Goal: Transaction & Acquisition: Purchase product/service

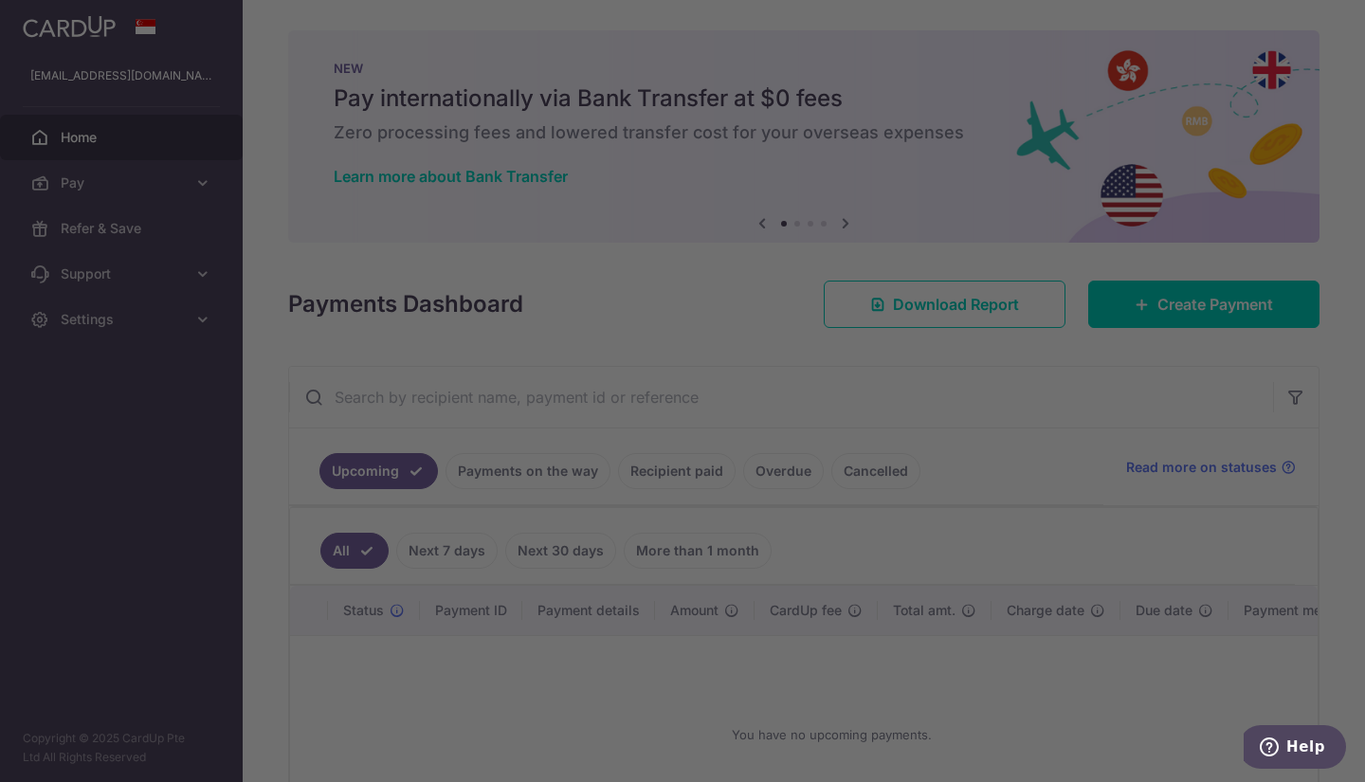
click at [980, 520] on div at bounding box center [689, 395] width 1378 height 790
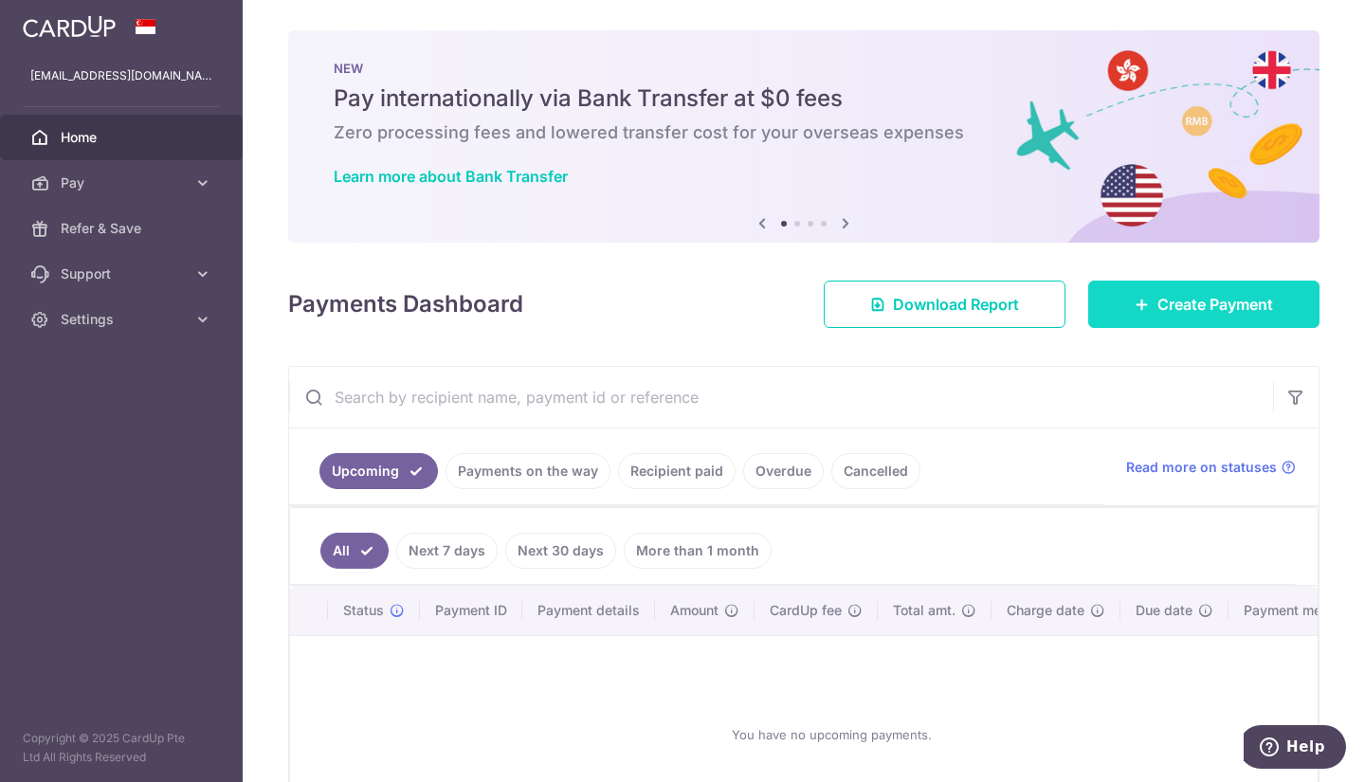
click at [1187, 308] on span "Create Payment" at bounding box center [1215, 304] width 116 height 23
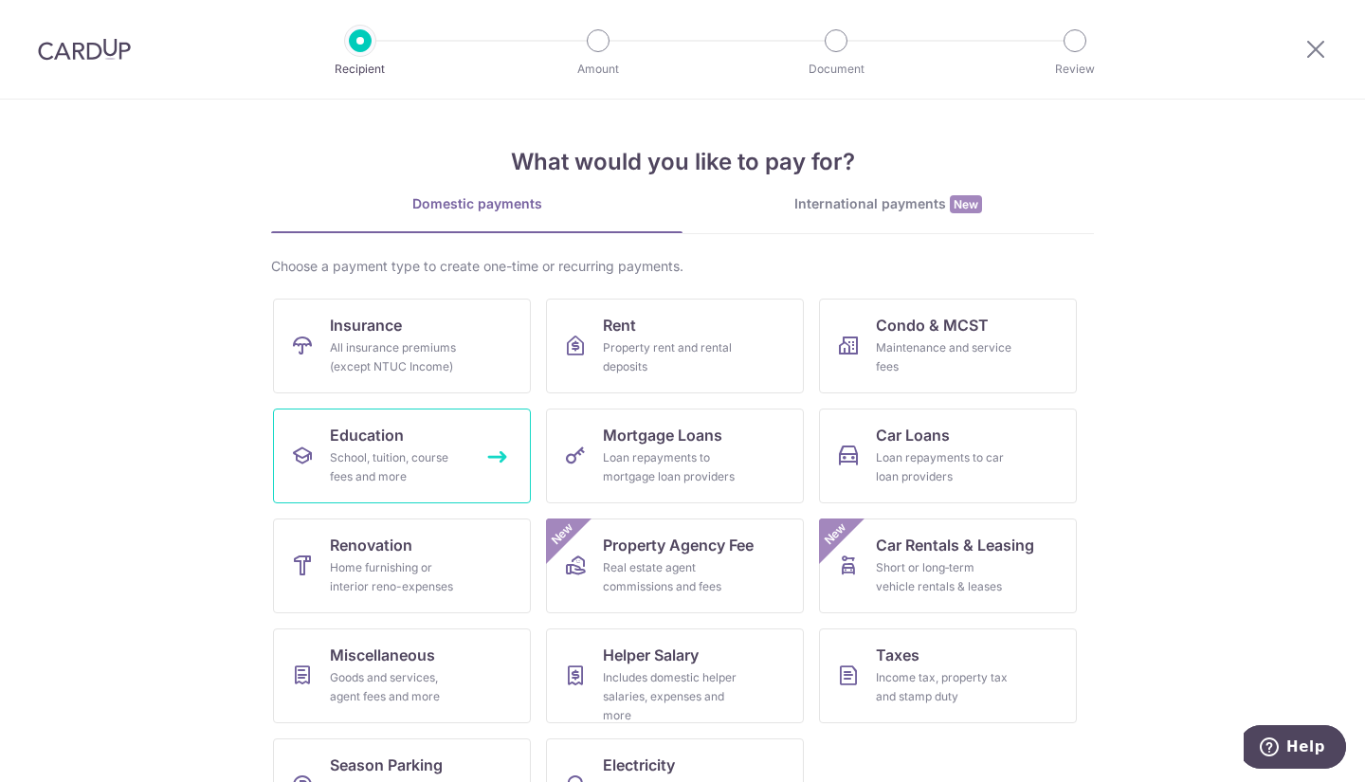
click at [401, 465] on div "School, tuition, course fees and more" at bounding box center [398, 467] width 137 height 38
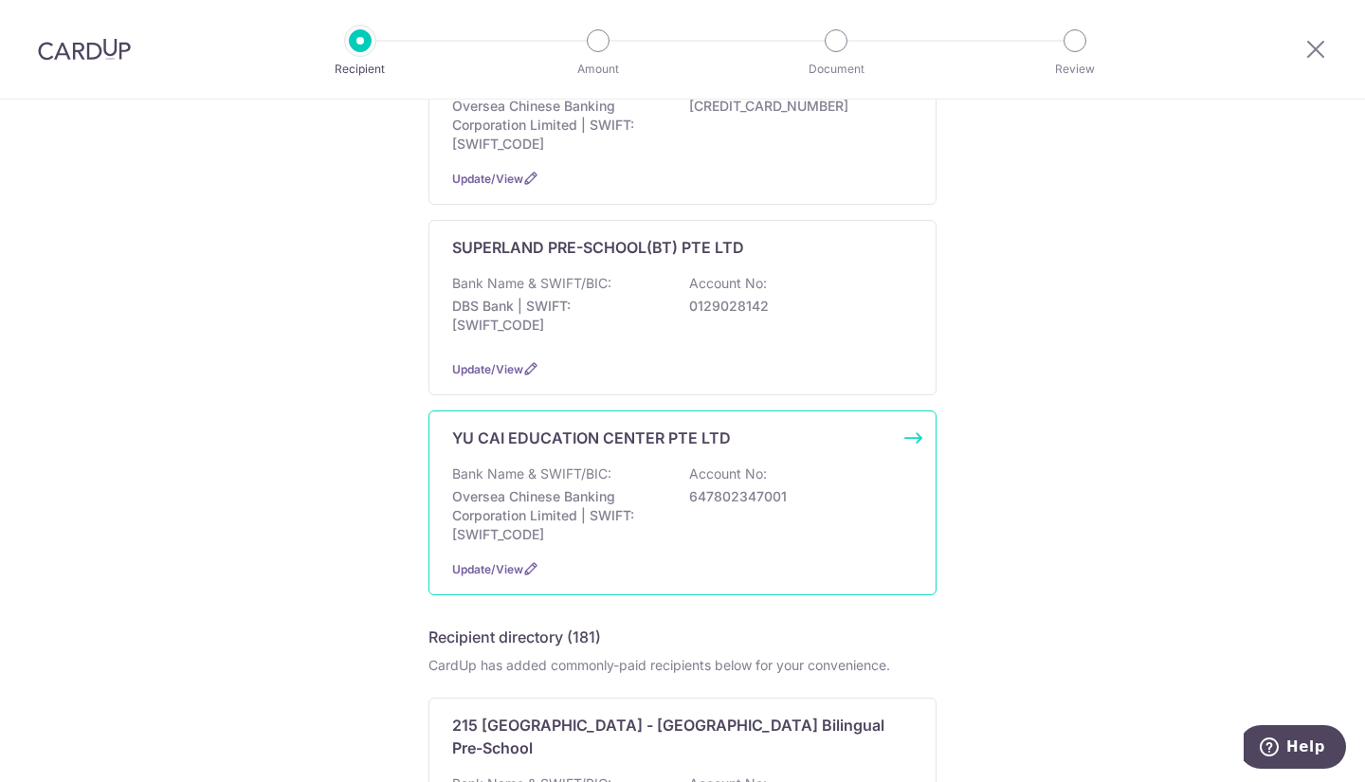
scroll to position [474, 0]
click at [559, 548] on div "YU CAI EDUCATION CENTER PTE LTD Bank Name & SWIFT/BIC: Oversea Chinese Banking …" at bounding box center [682, 502] width 508 height 185
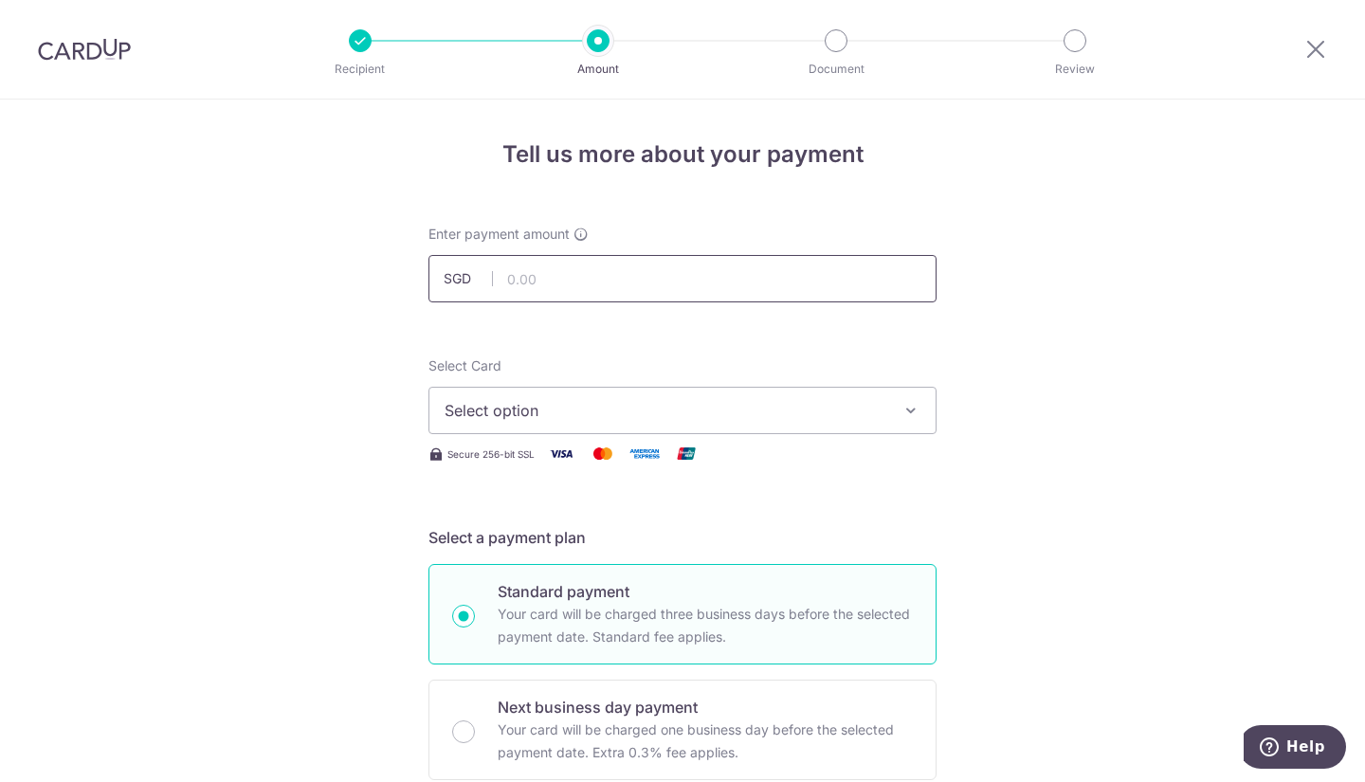
click at [554, 280] on input "text" at bounding box center [682, 278] width 508 height 47
type input "163.50"
click at [686, 398] on button "Select option" at bounding box center [682, 410] width 508 height 47
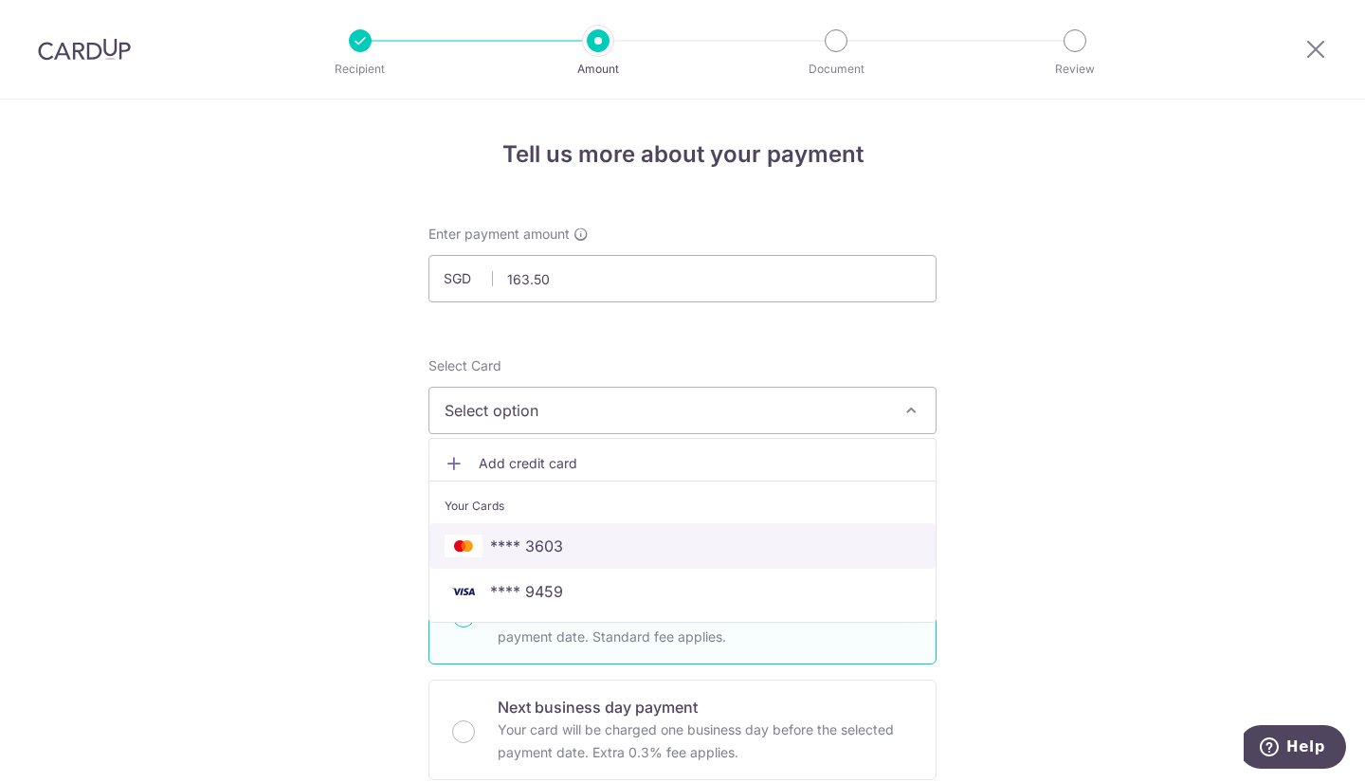
click at [647, 552] on span "**** 3603" at bounding box center [683, 546] width 476 height 23
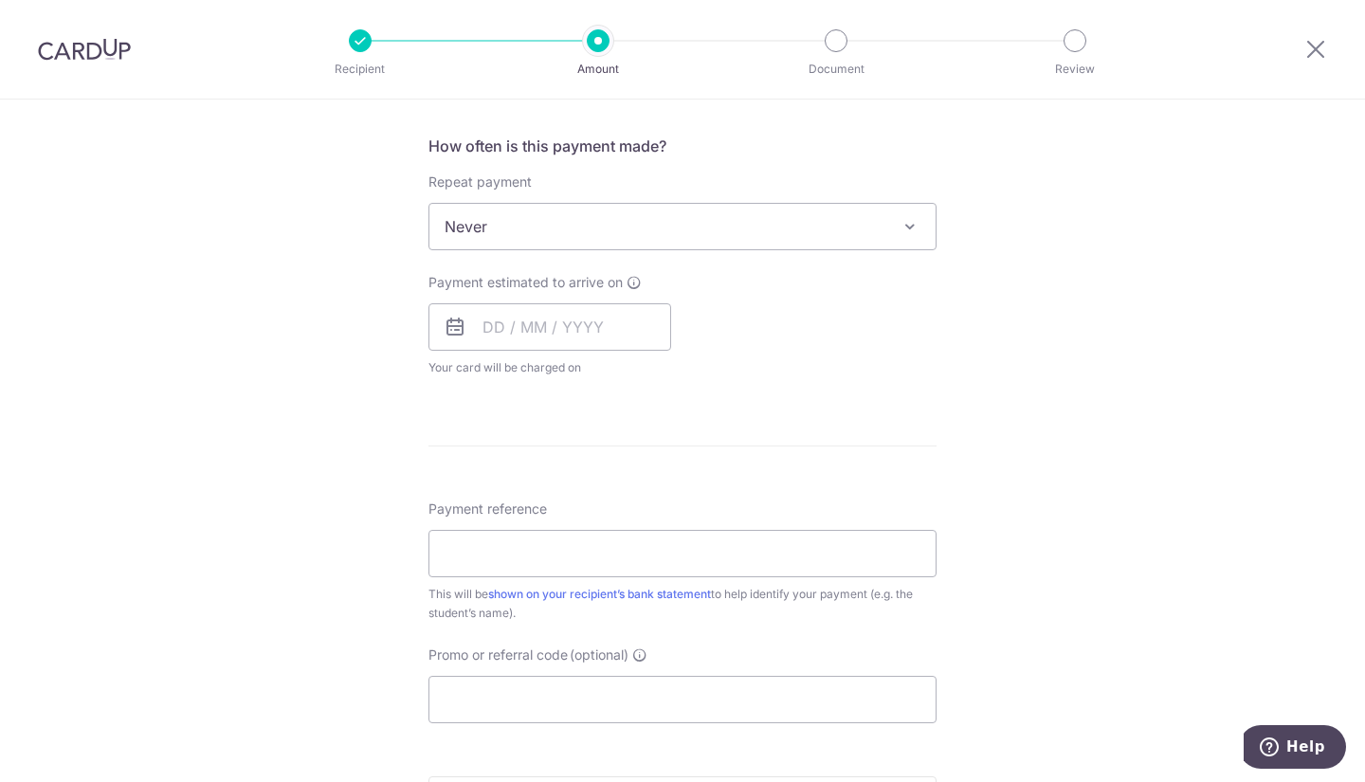
scroll to position [704, 0]
click at [479, 329] on input "text" at bounding box center [549, 321] width 243 height 47
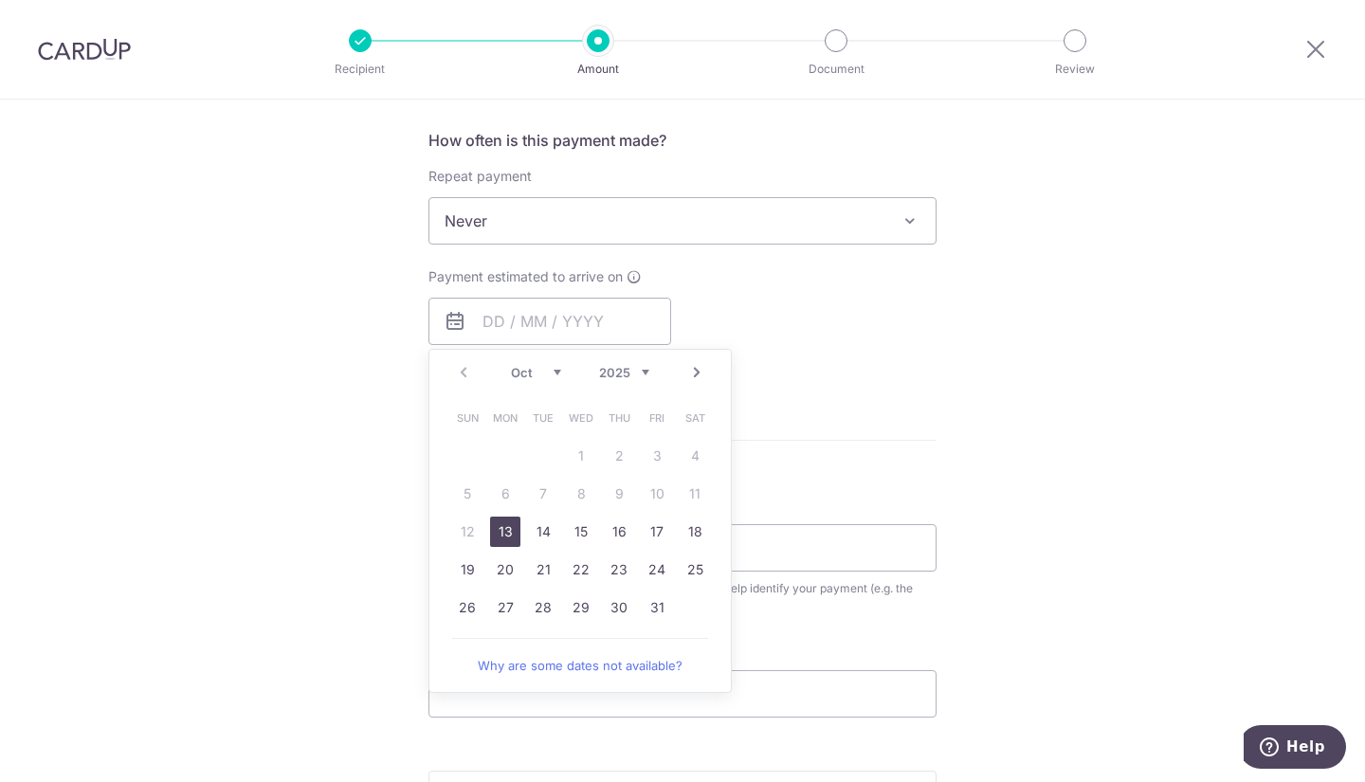
click at [490, 540] on link "13" at bounding box center [505, 532] width 30 height 30
type input "13/10/2025"
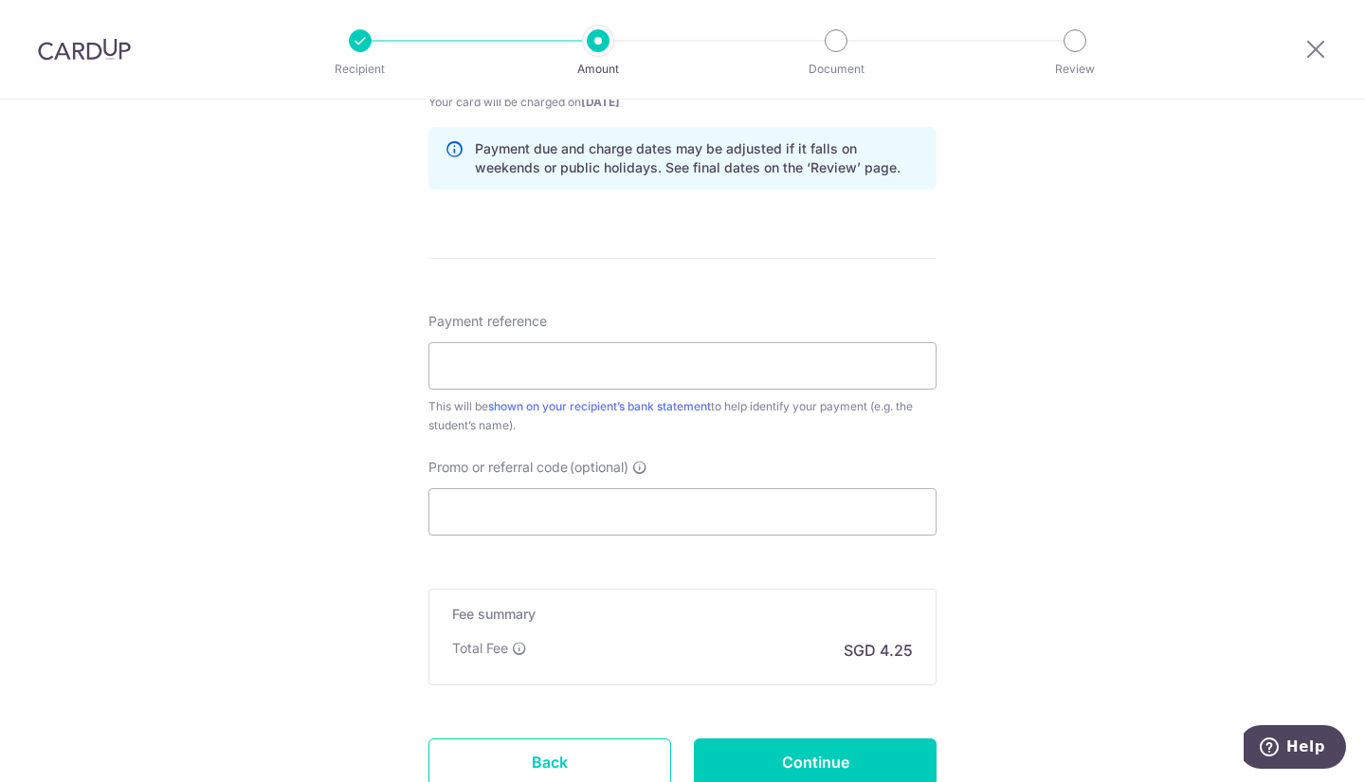
scroll to position [997, 0]
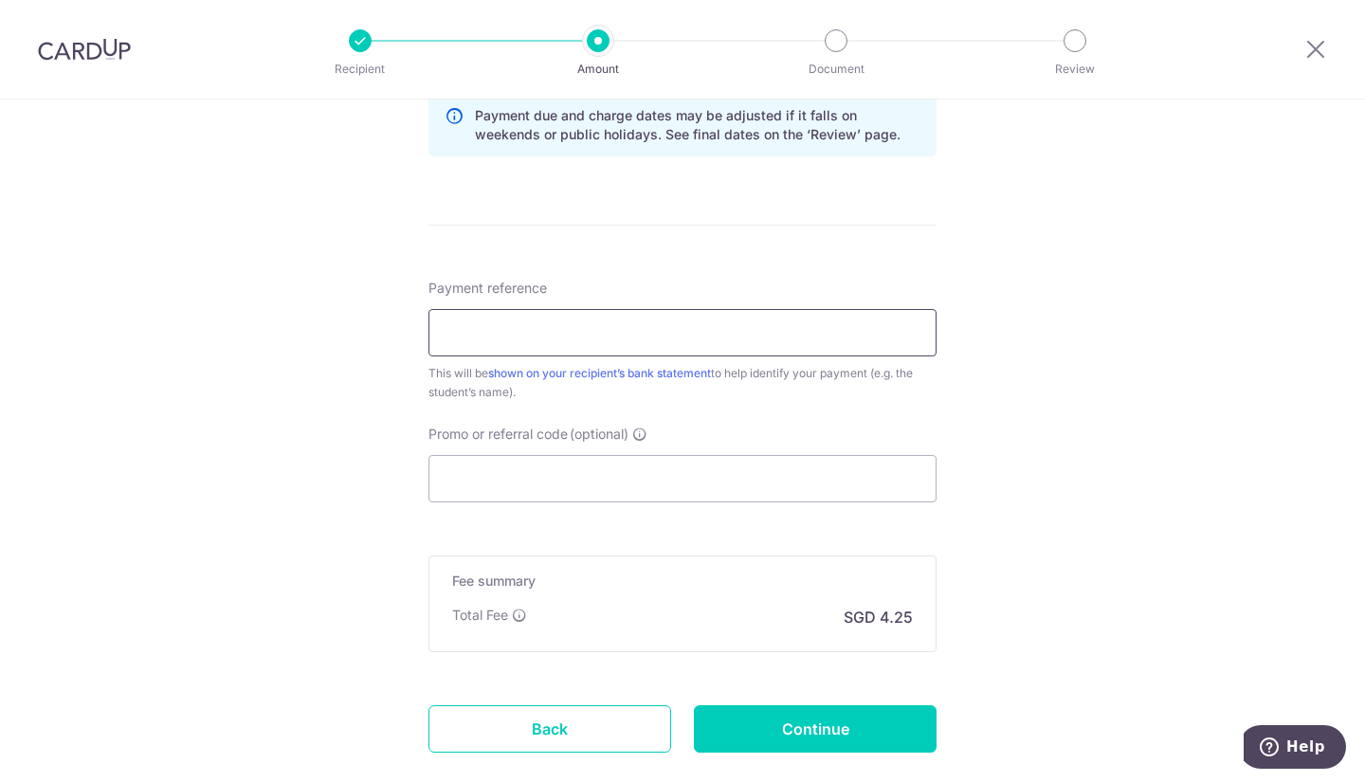
click at [678, 330] on input "Payment reference" at bounding box center [682, 332] width 508 height 47
type input "YUCAI WD2025-9401"
click at [519, 478] on input "Promo or referral code (optional)" at bounding box center [682, 478] width 508 height 47
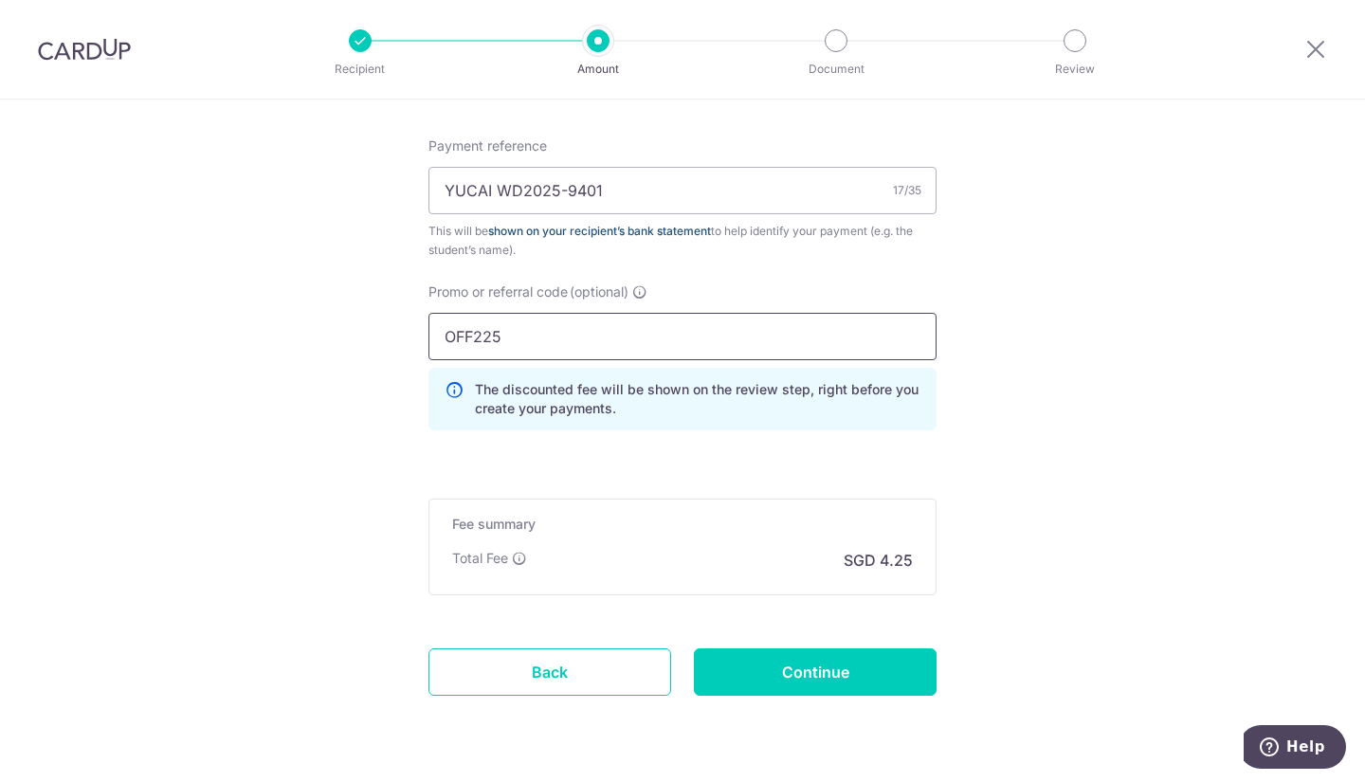
scroll to position [1195, 0]
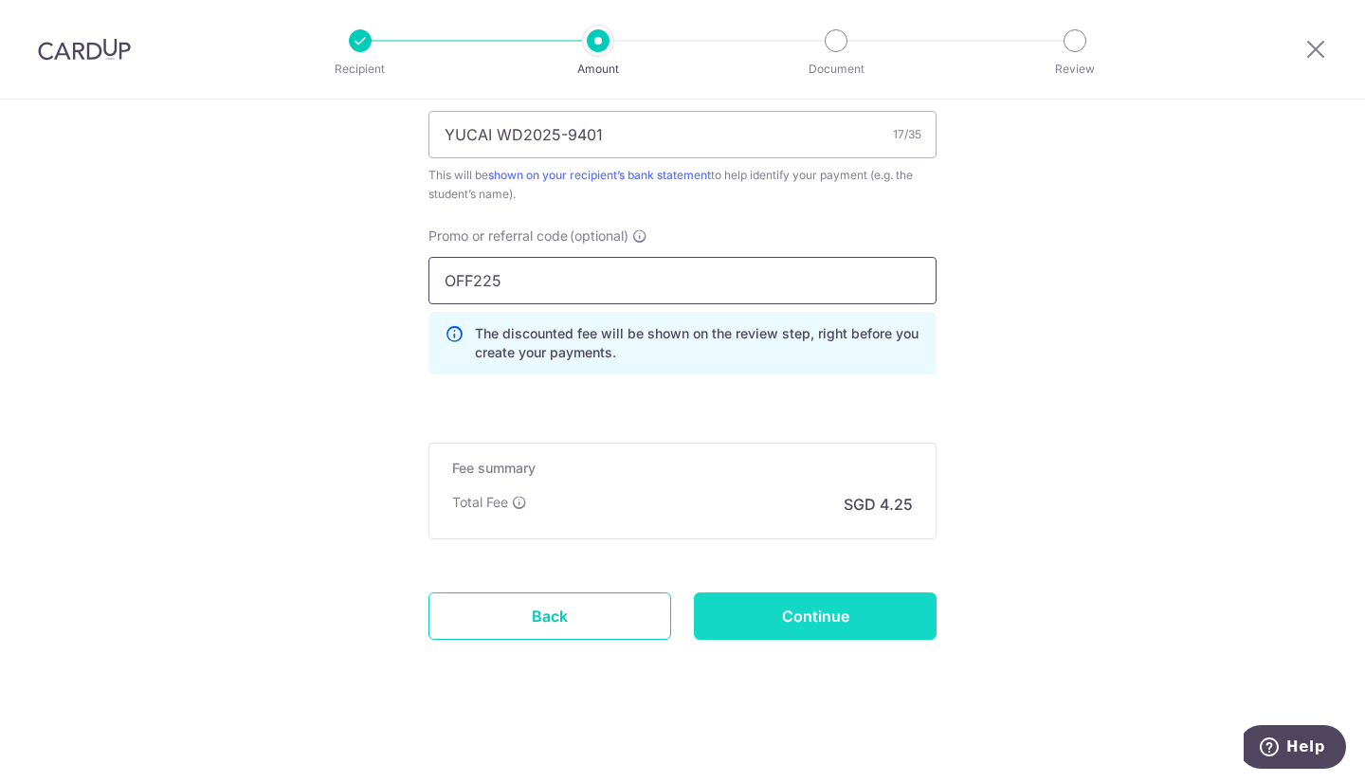
type input "OFF225"
click at [825, 610] on input "Continue" at bounding box center [815, 615] width 243 height 47
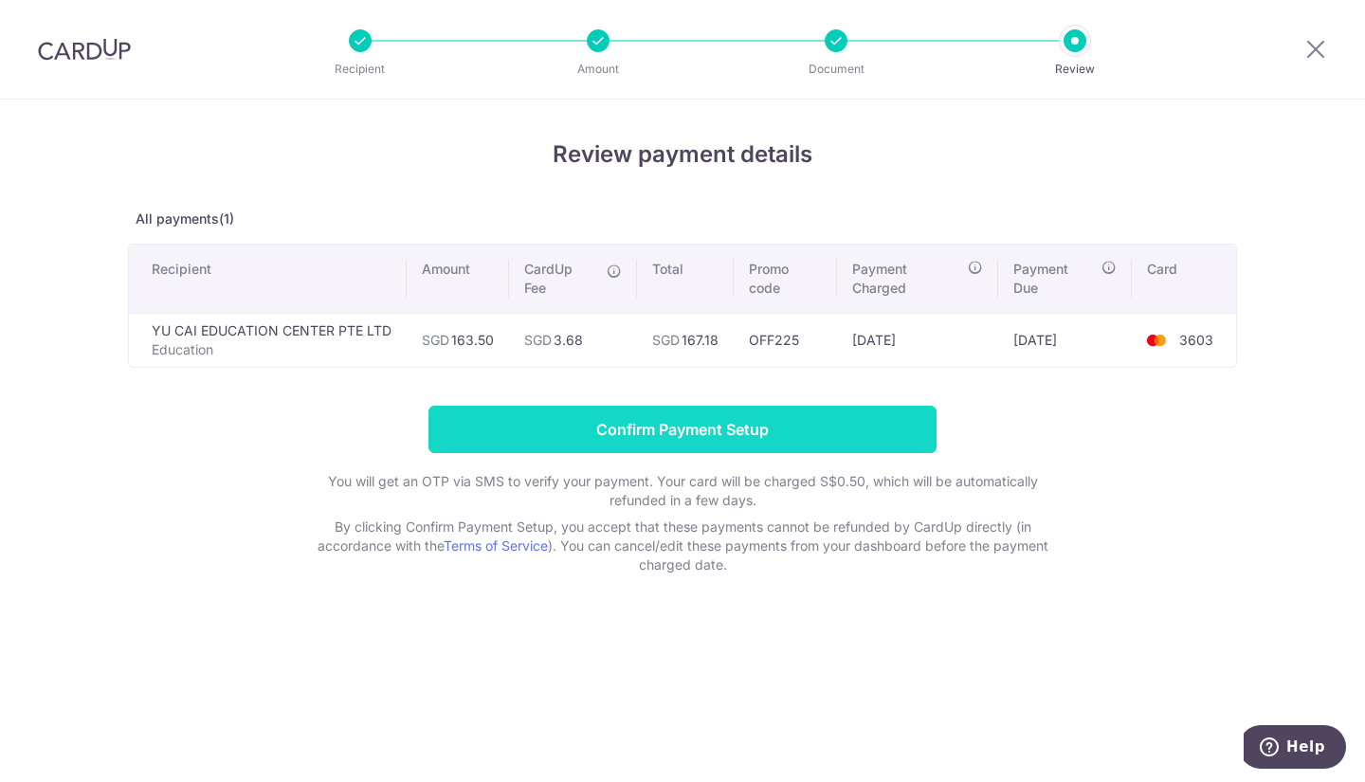
click at [710, 421] on input "Confirm Payment Setup" at bounding box center [682, 429] width 508 height 47
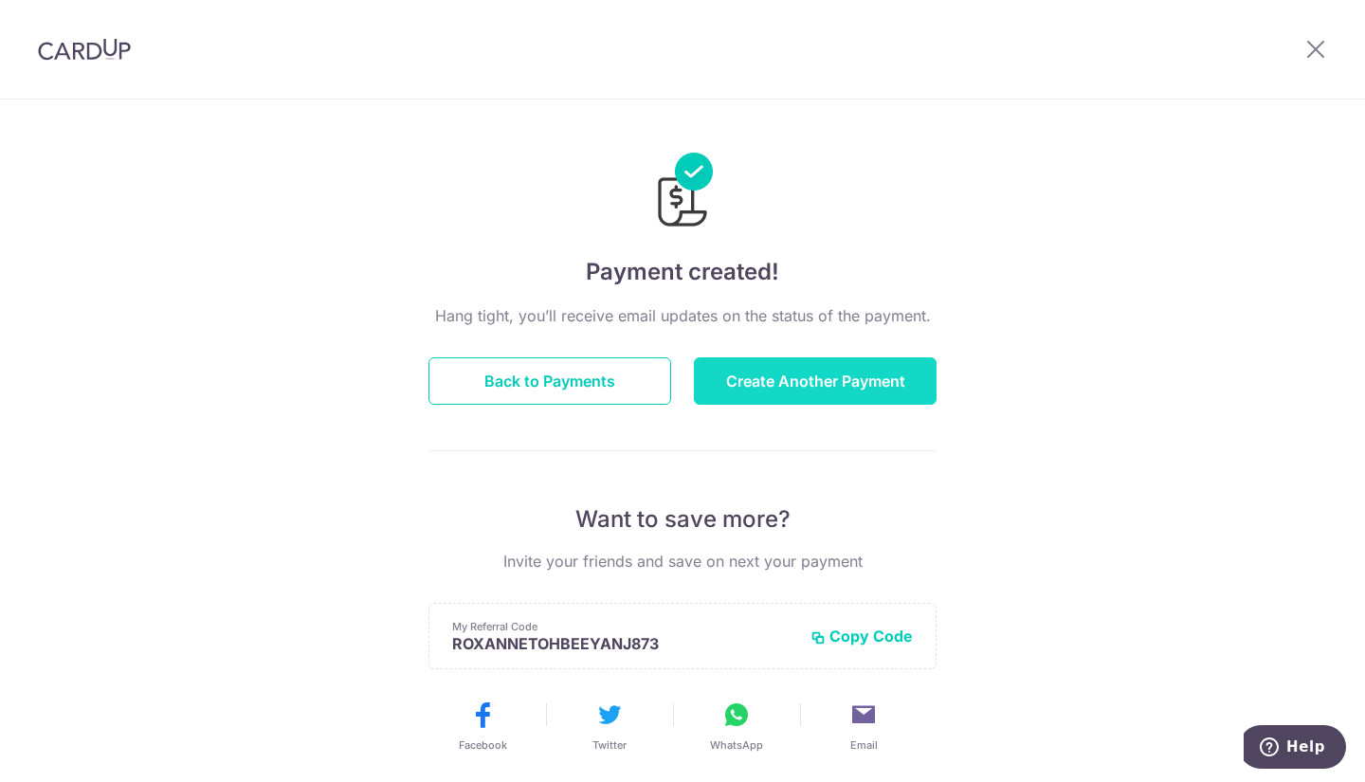
click at [804, 376] on button "Create Another Payment" at bounding box center [815, 380] width 243 height 47
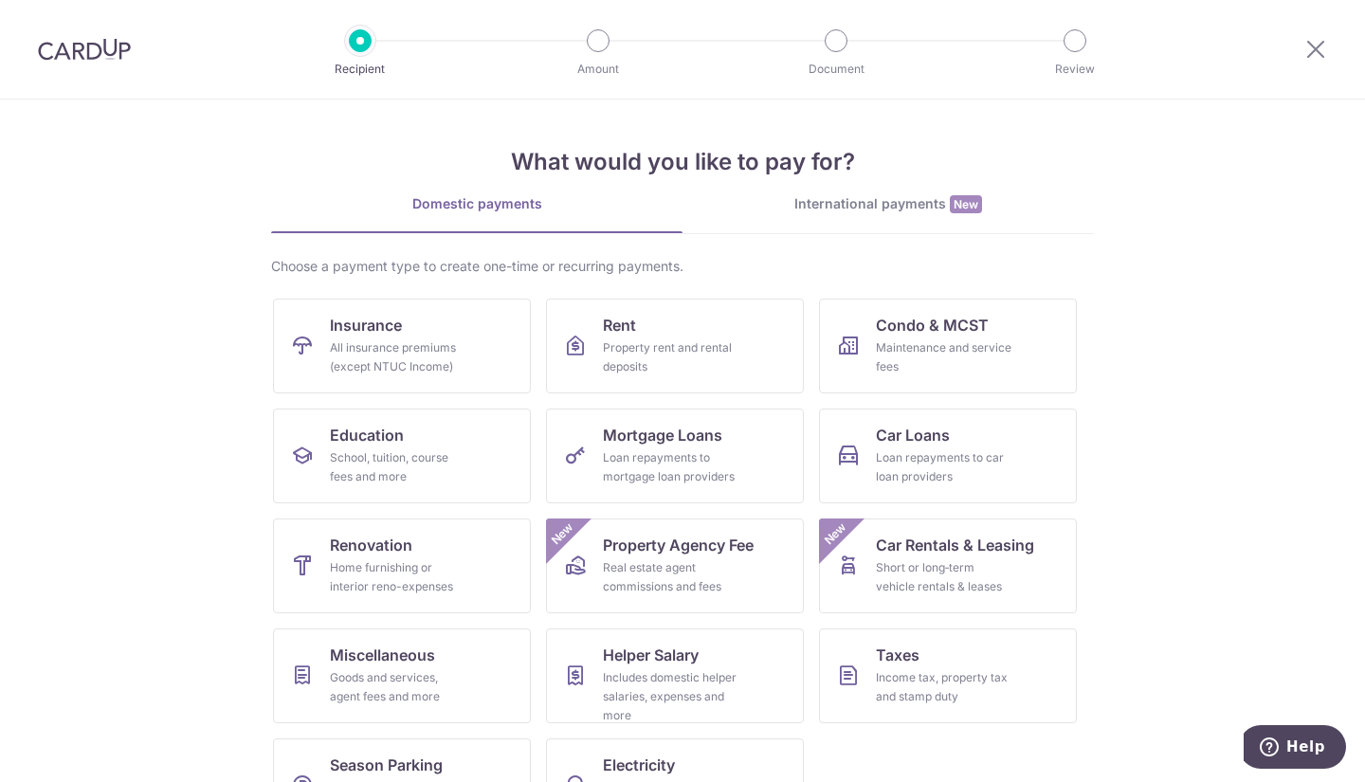
scroll to position [66, 0]
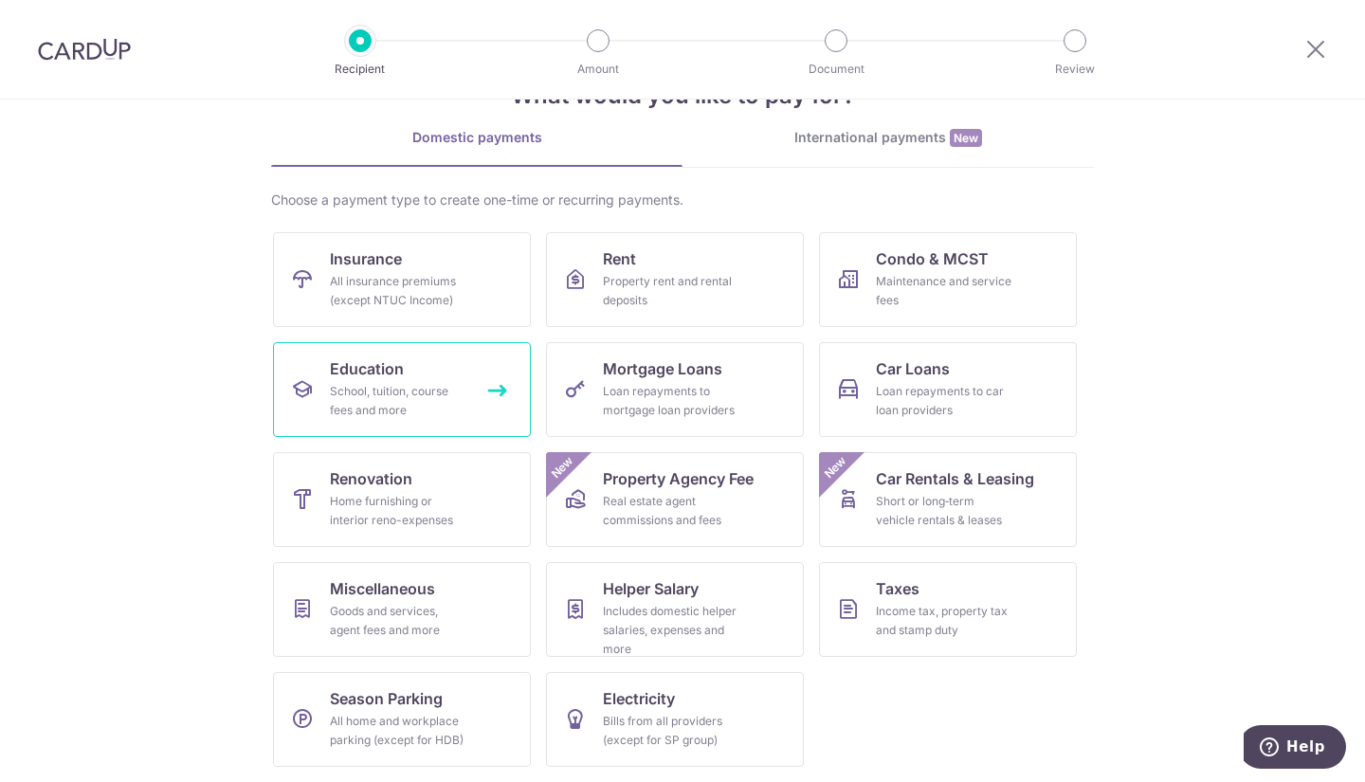
click at [450, 403] on div "School, tuition, course fees and more" at bounding box center [398, 401] width 137 height 38
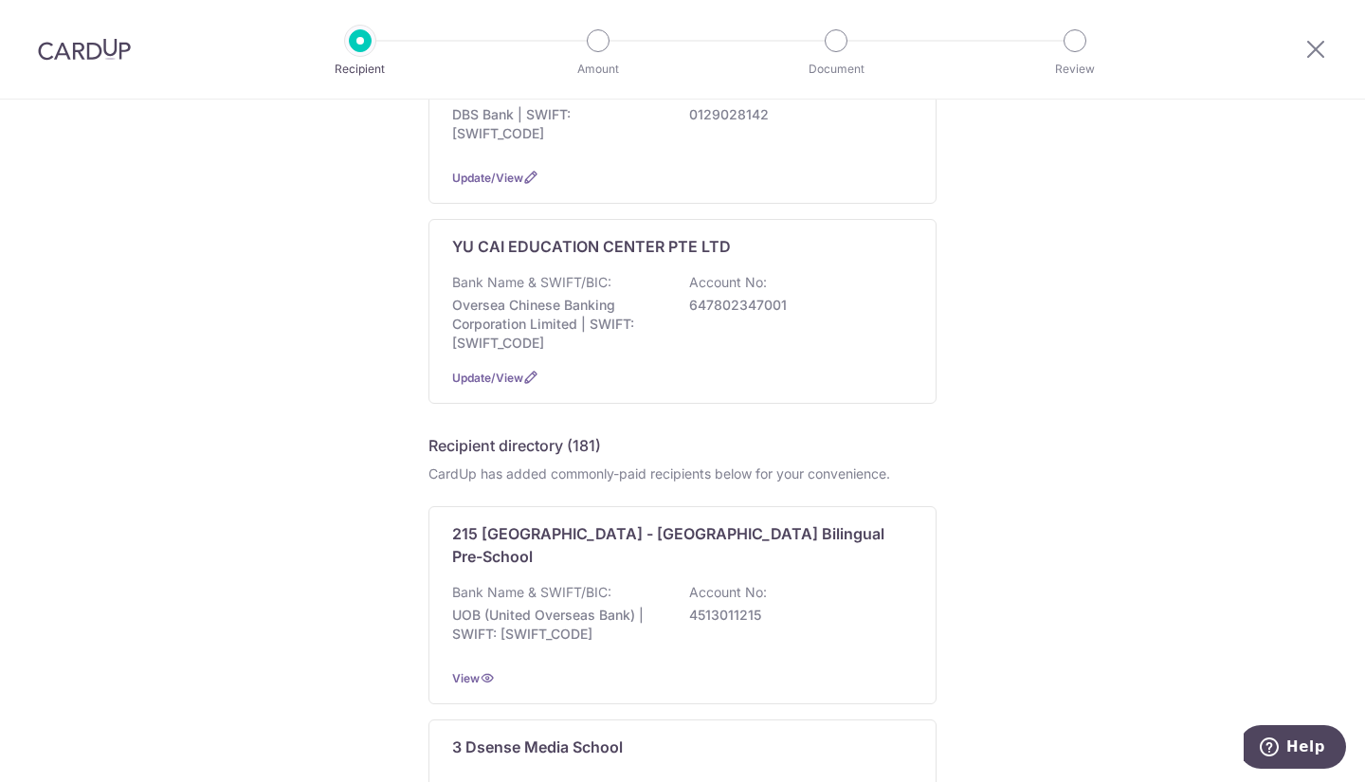
scroll to position [688, 0]
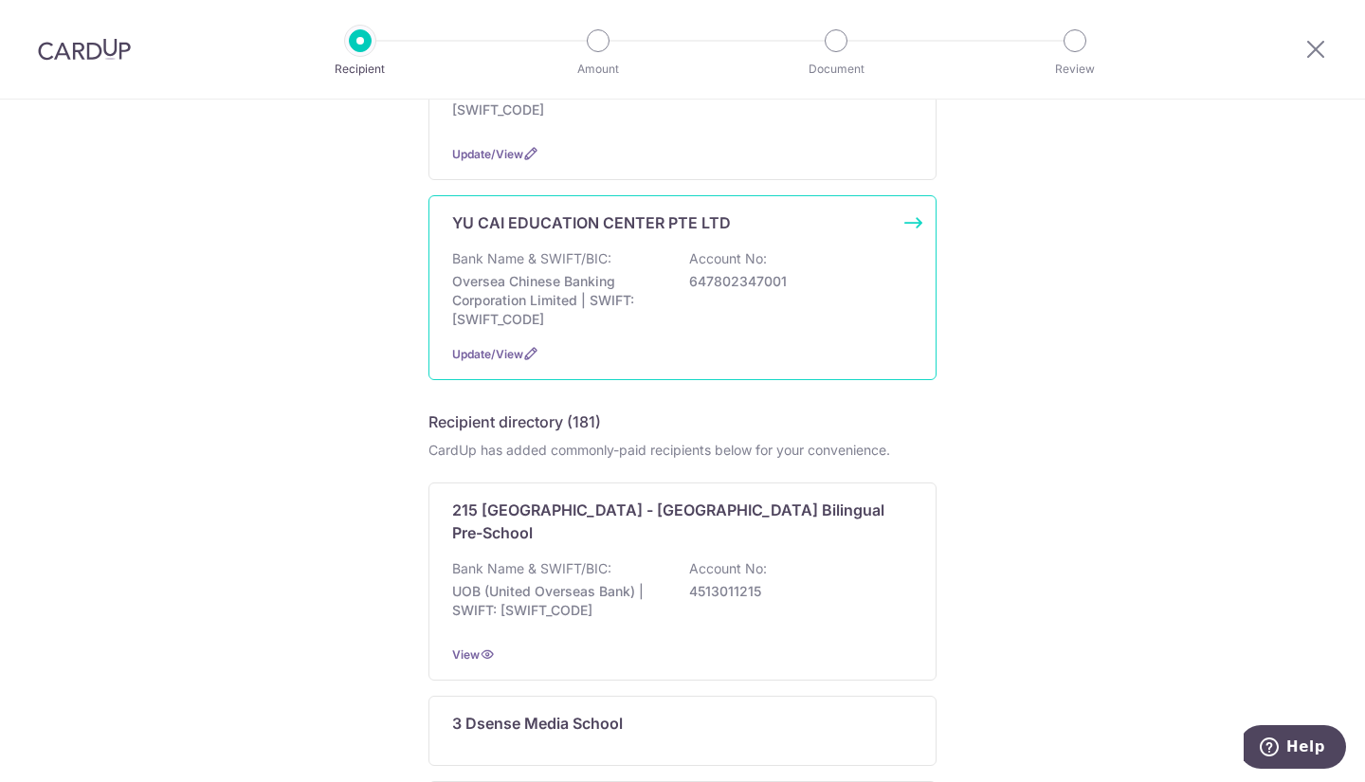
click at [838, 299] on div "Bank Name & SWIFT/BIC: Oversea Chinese Banking Corporation Limited | SWIFT: OCB…" at bounding box center [682, 289] width 461 height 80
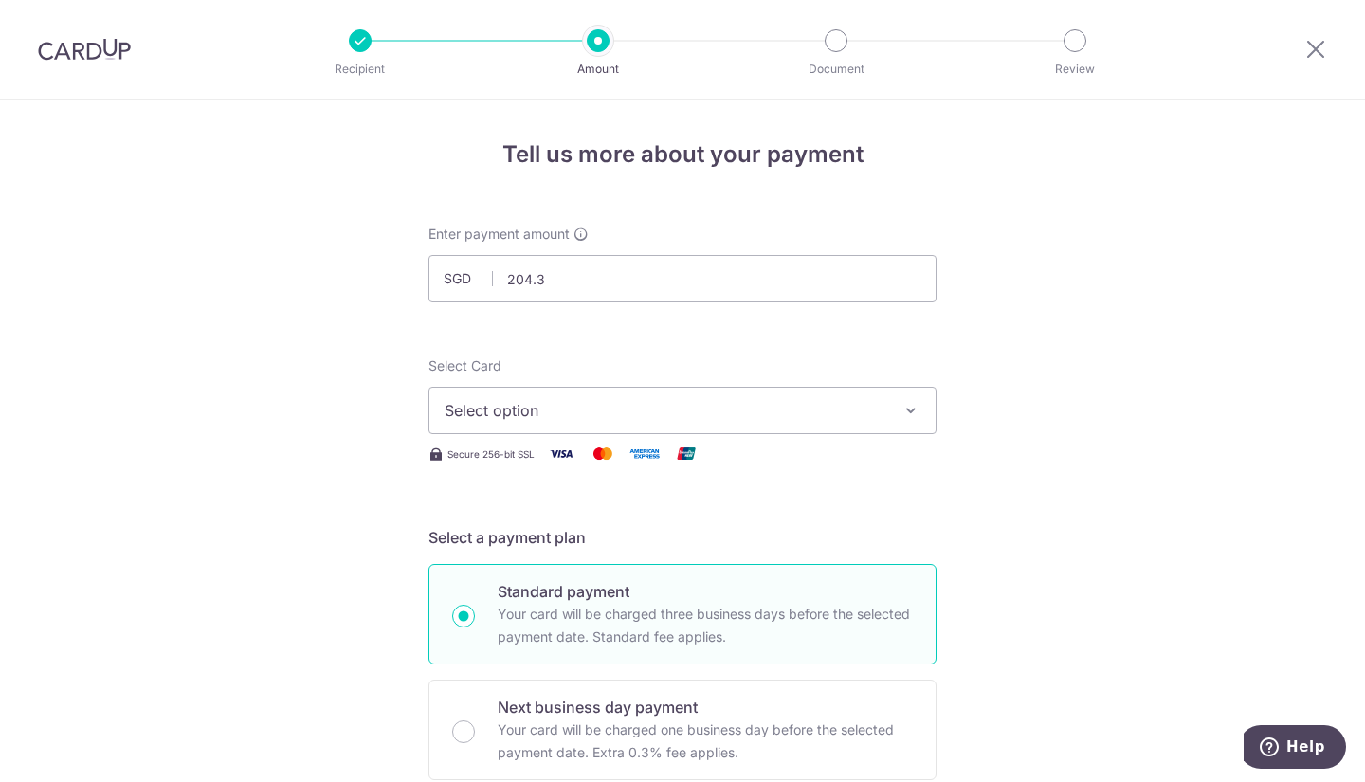
type input "204.38"
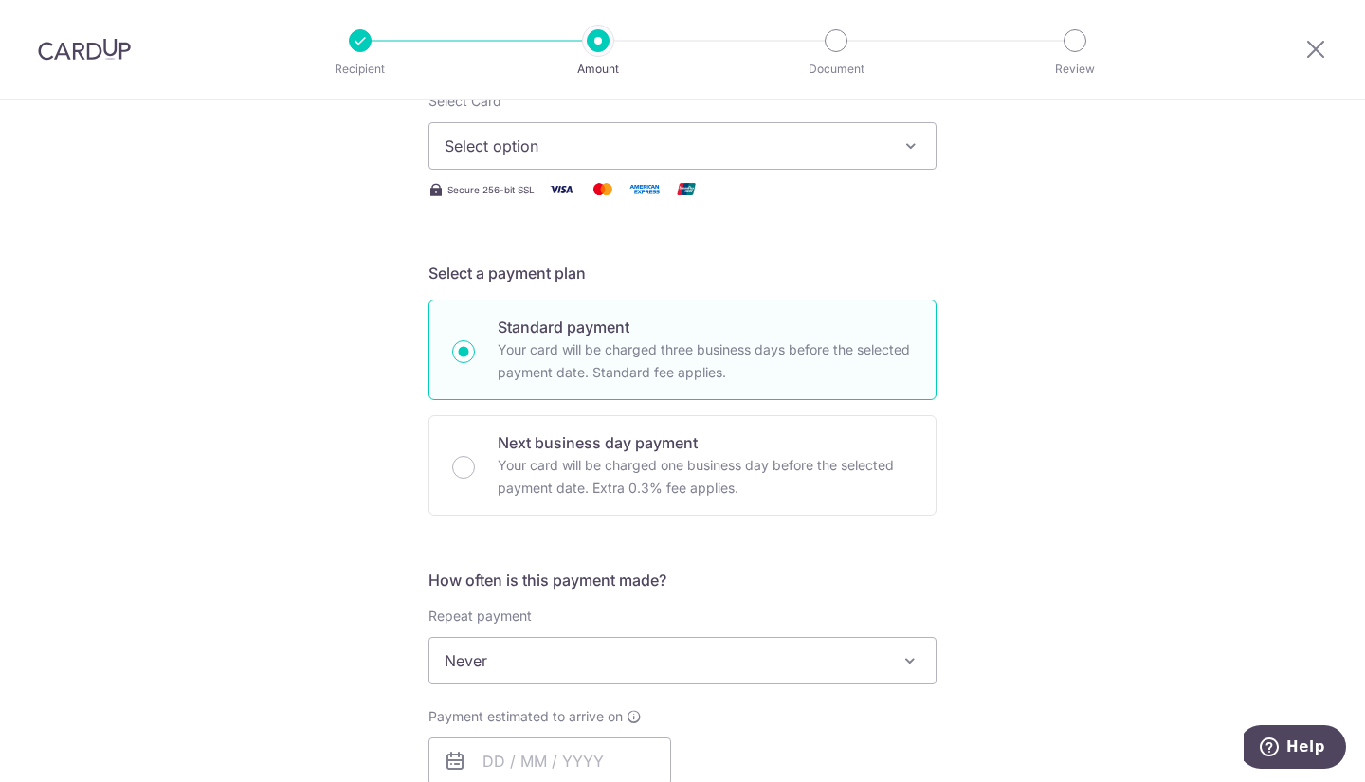
scroll to position [302, 0]
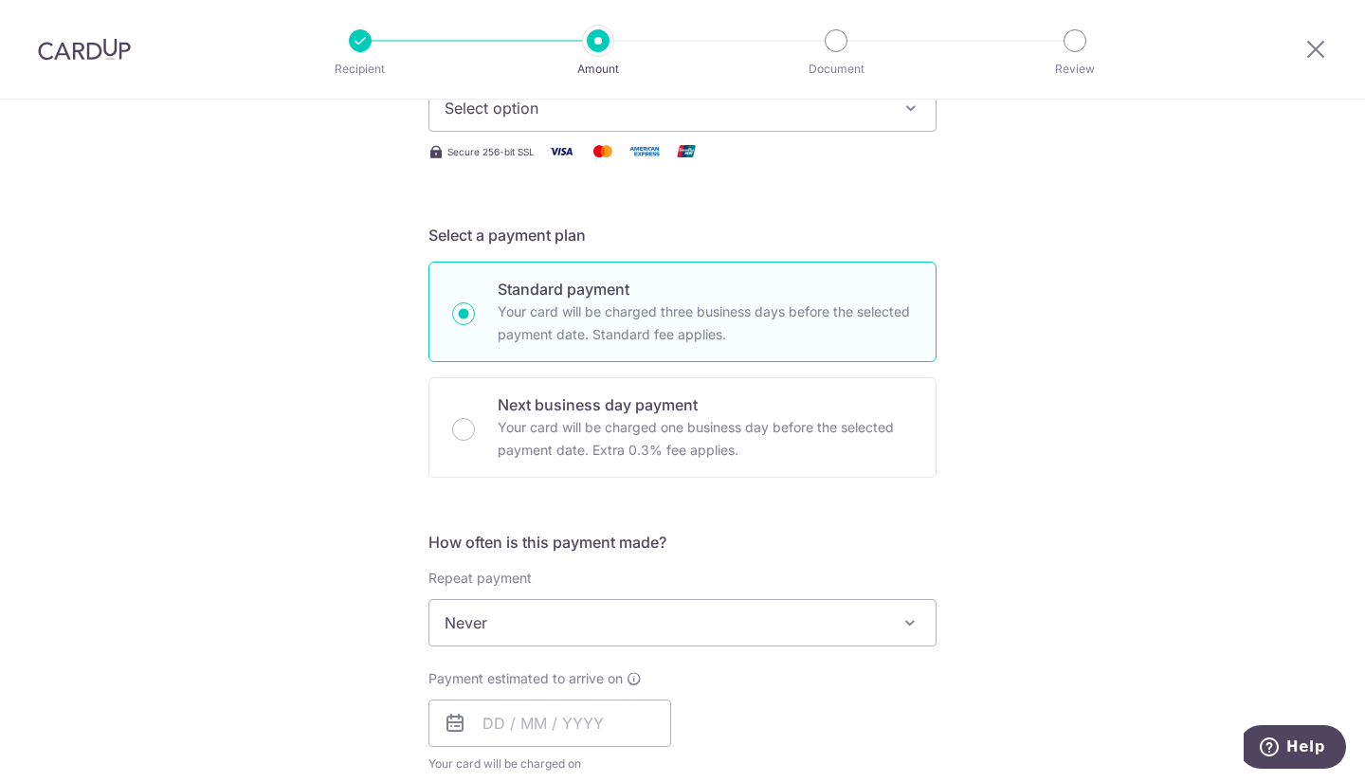
click at [774, 125] on button "Select option" at bounding box center [682, 107] width 508 height 47
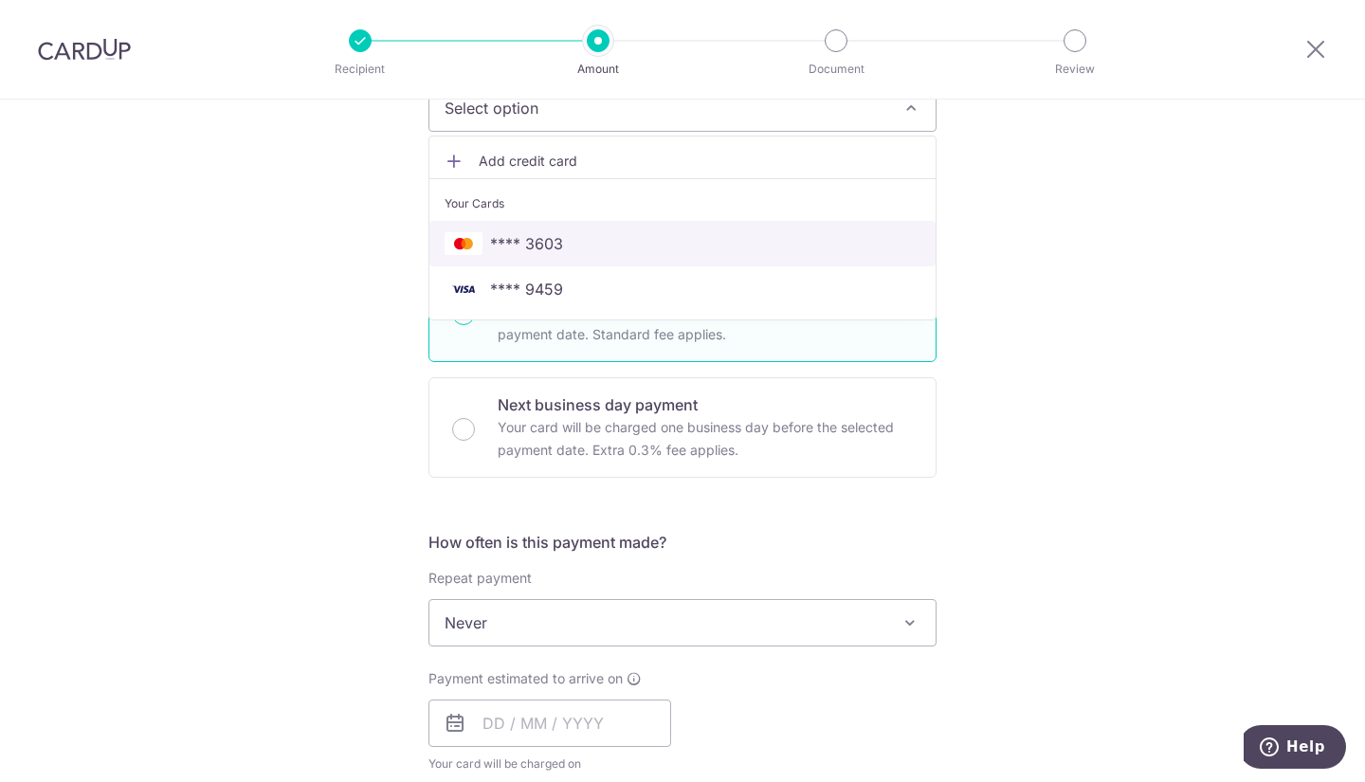
click at [664, 255] on link "**** 3603" at bounding box center [682, 244] width 506 height 46
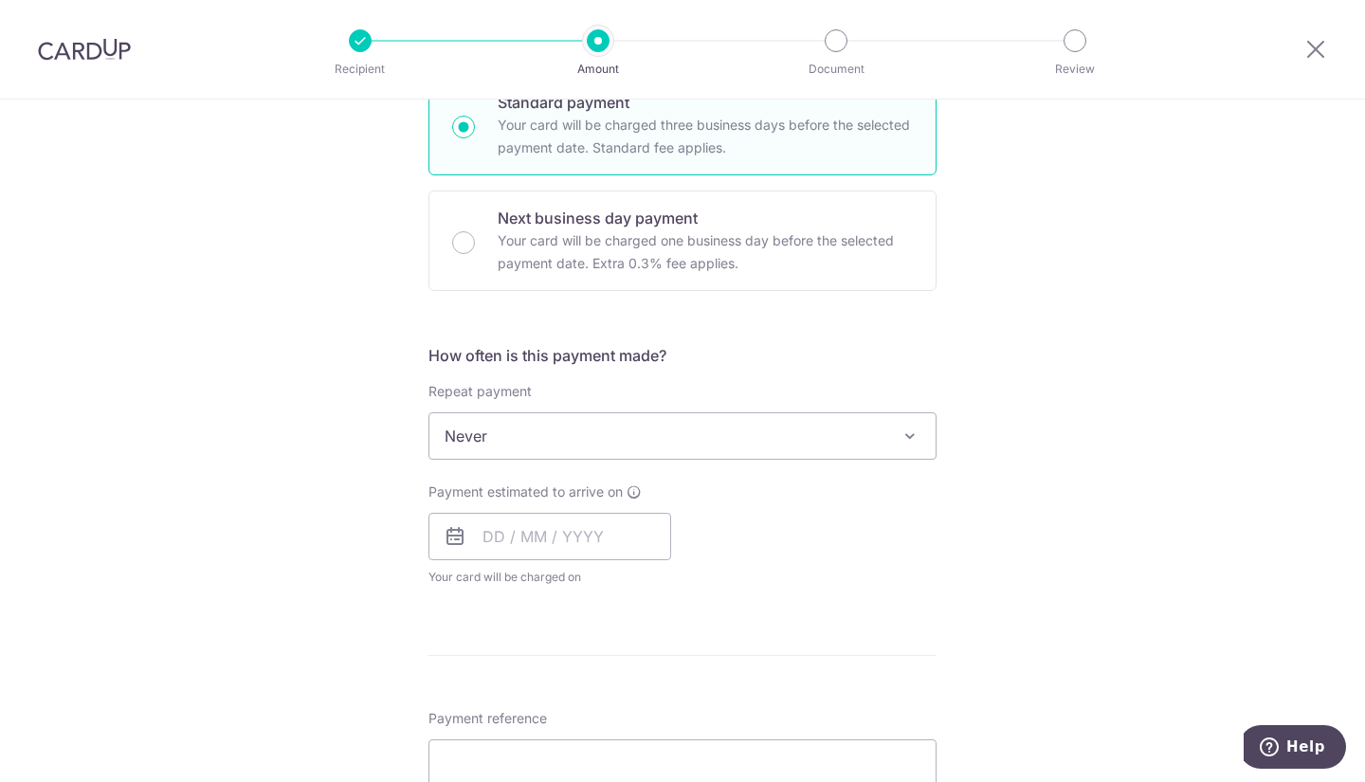
scroll to position [502, 0]
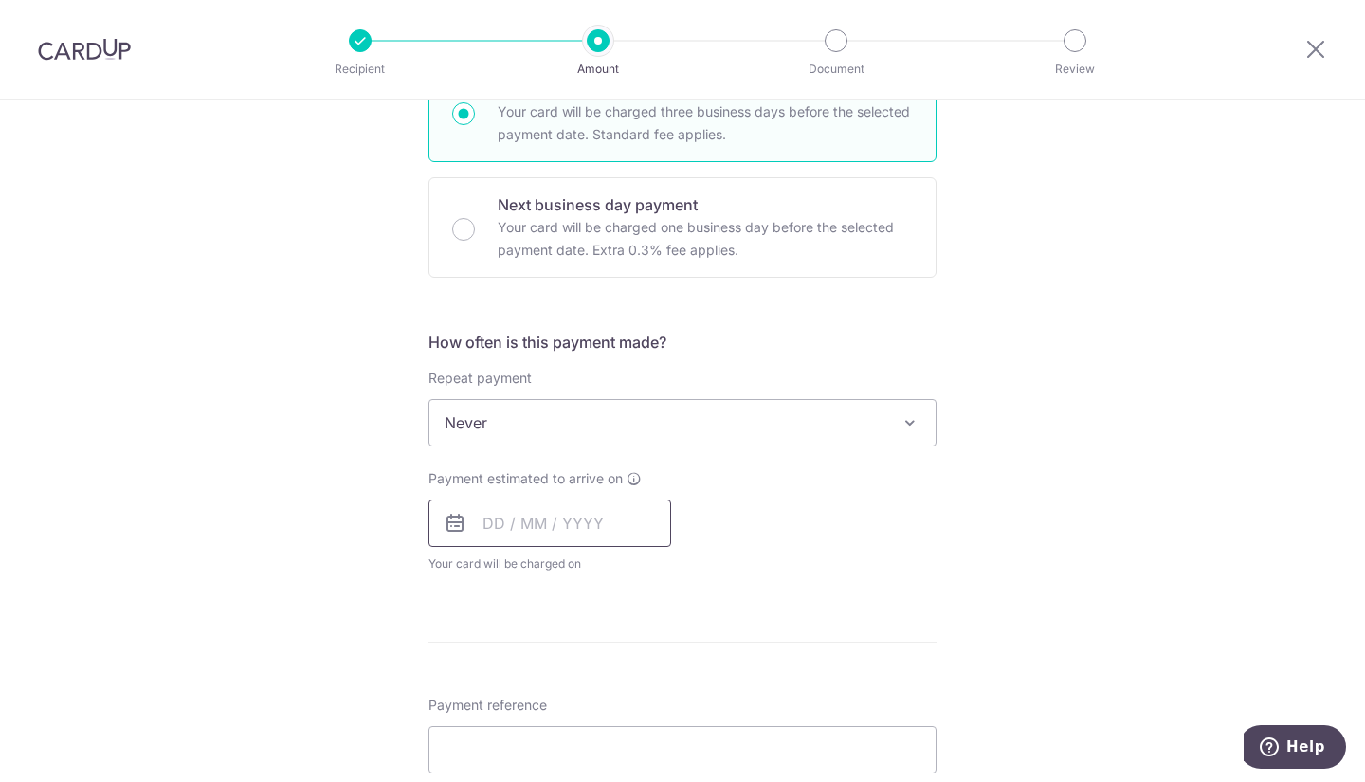
click at [532, 518] on input "text" at bounding box center [549, 523] width 243 height 47
click at [501, 725] on link "13" at bounding box center [505, 734] width 30 height 30
type input "[DATE]"
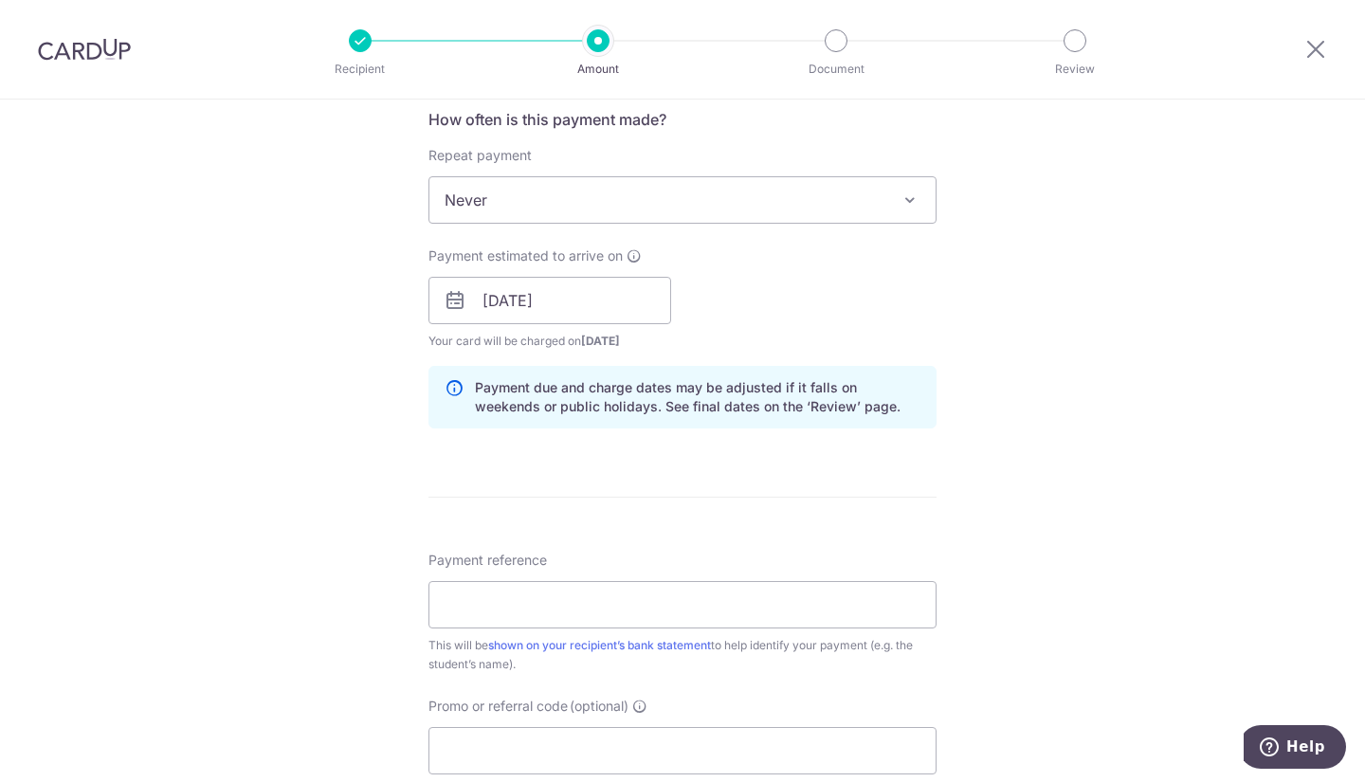
scroll to position [777, 0]
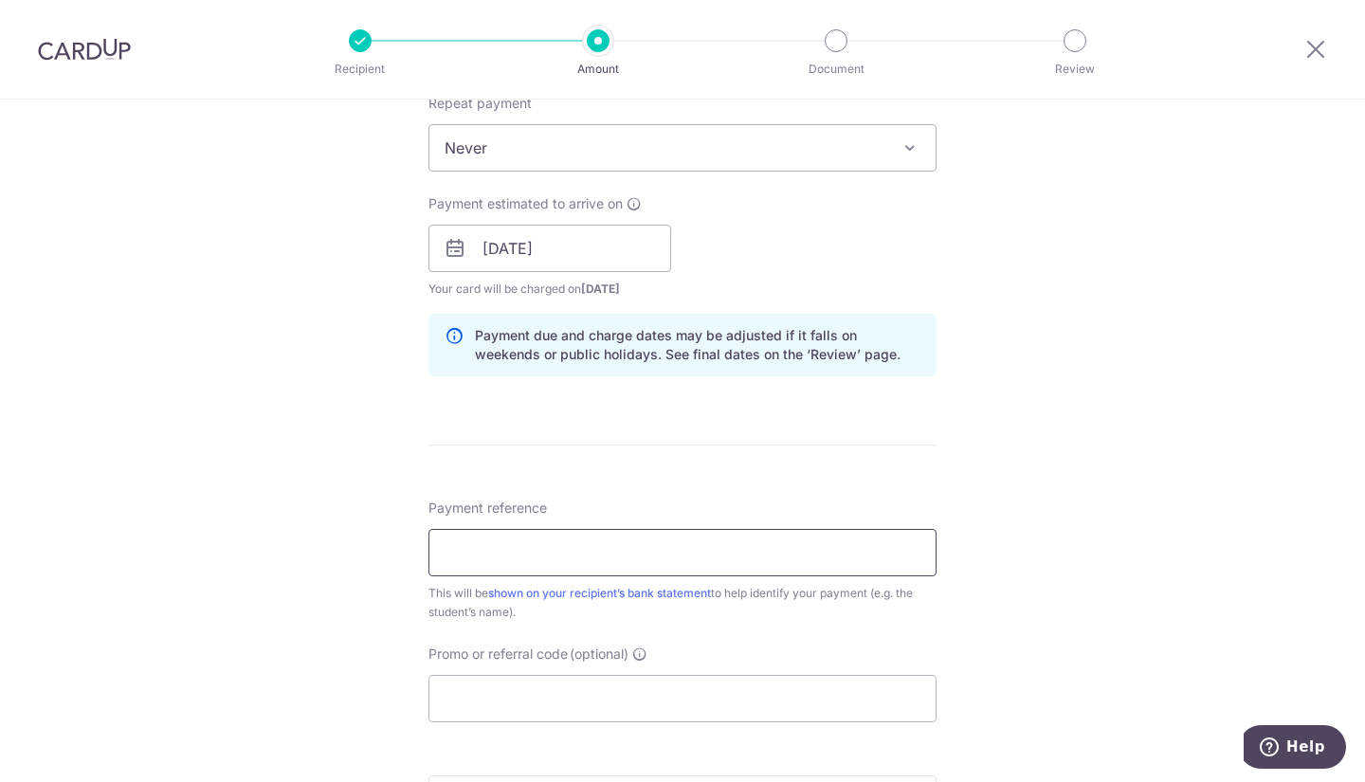
click at [560, 556] on input "Payment reference" at bounding box center [682, 552] width 508 height 47
click at [707, 542] on input "YUCAI WD" at bounding box center [682, 552] width 508 height 47
click at [799, 554] on input "YUCAI WD" at bounding box center [682, 552] width 508 height 47
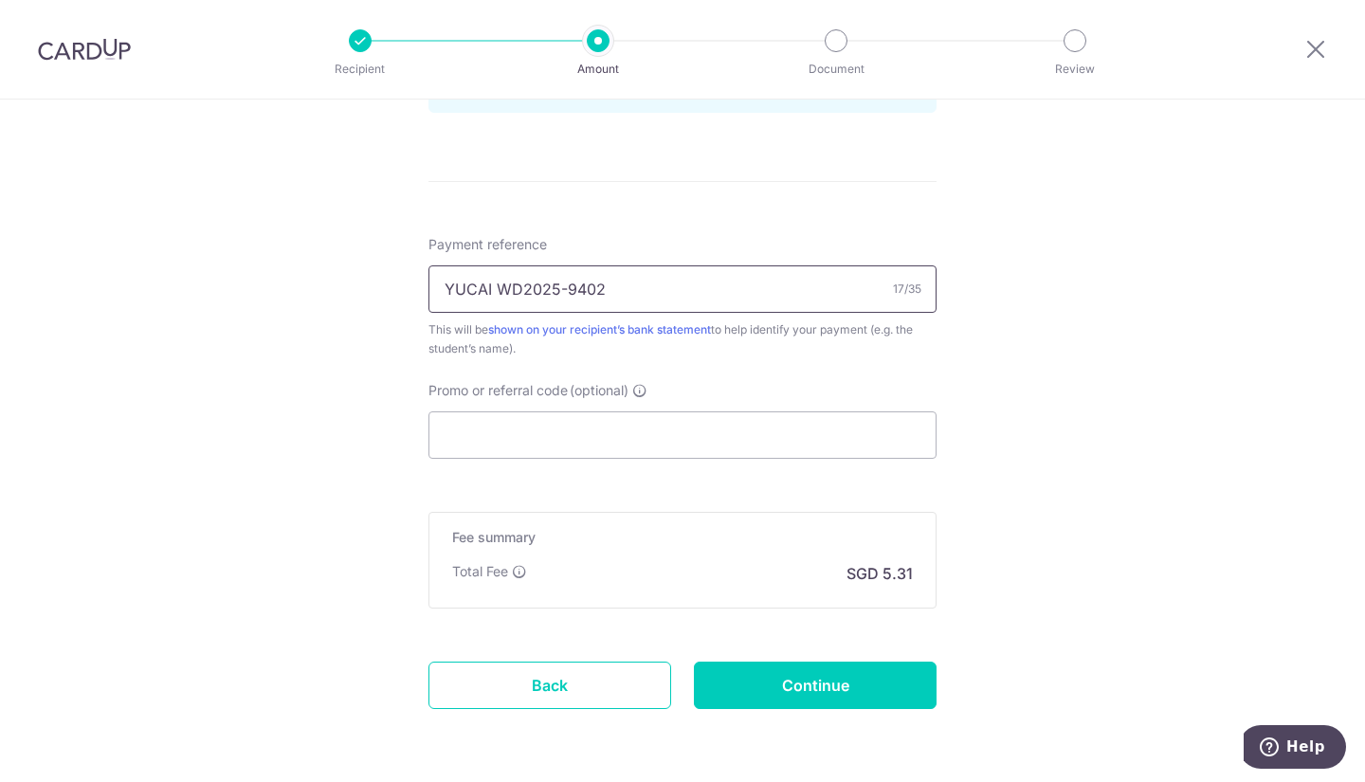
scroll to position [1048, 0]
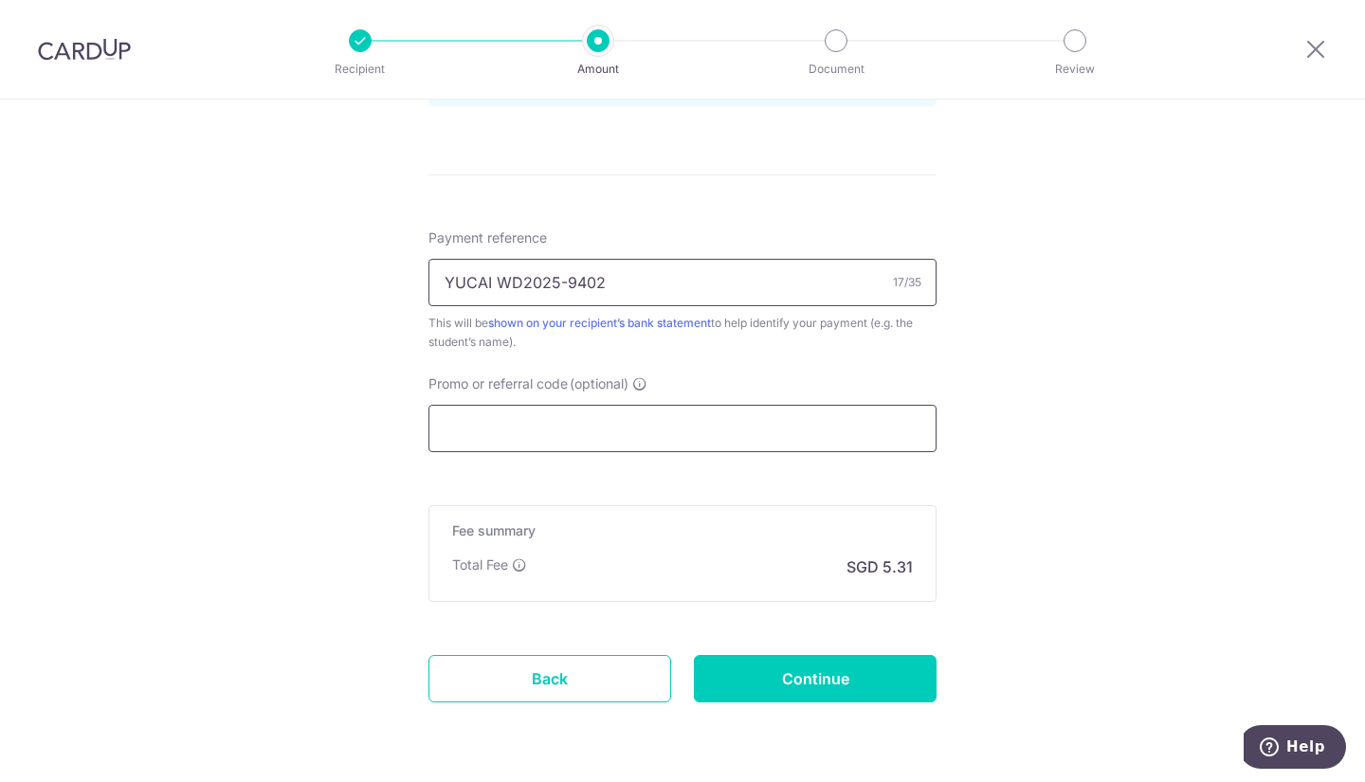
type input "YUCAI WD2025-9402"
click at [778, 423] on input "Promo or referral code (optional)" at bounding box center [682, 428] width 508 height 47
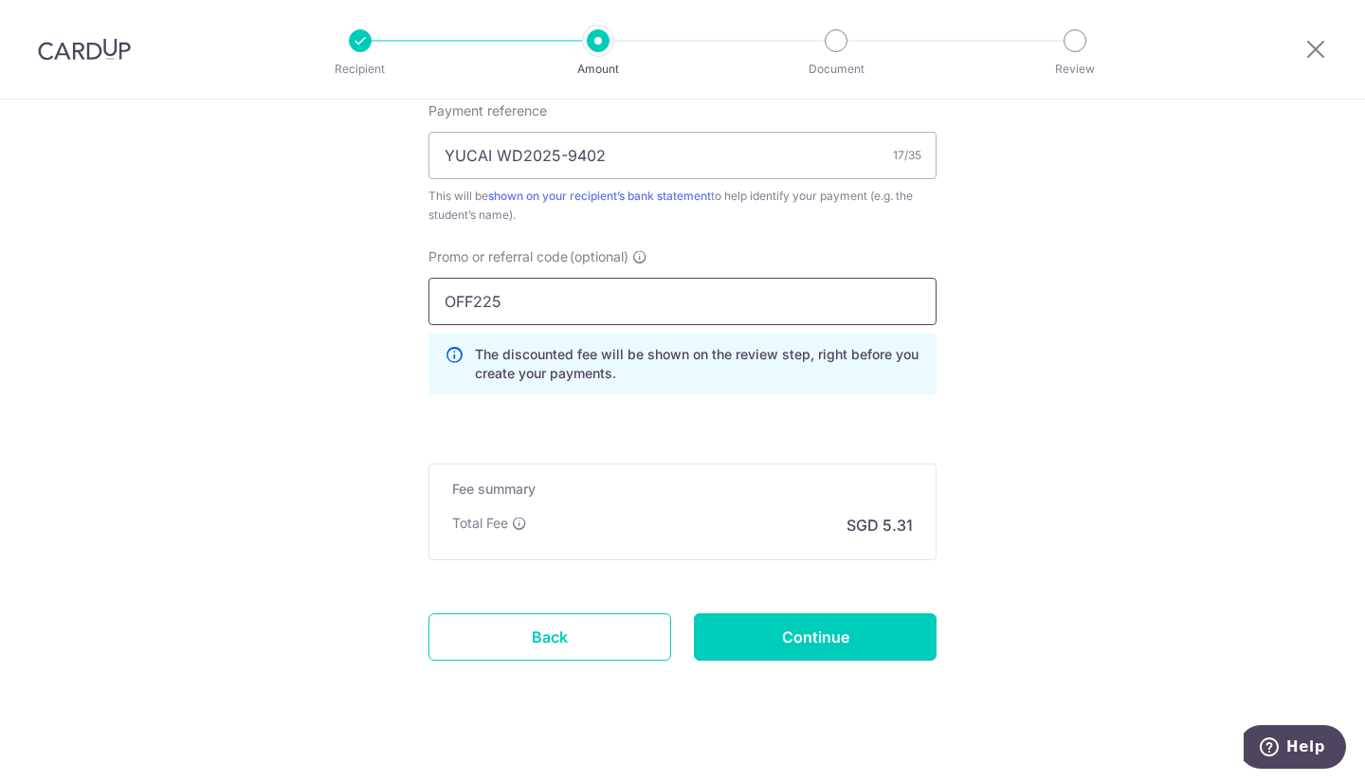
scroll to position [1195, 0]
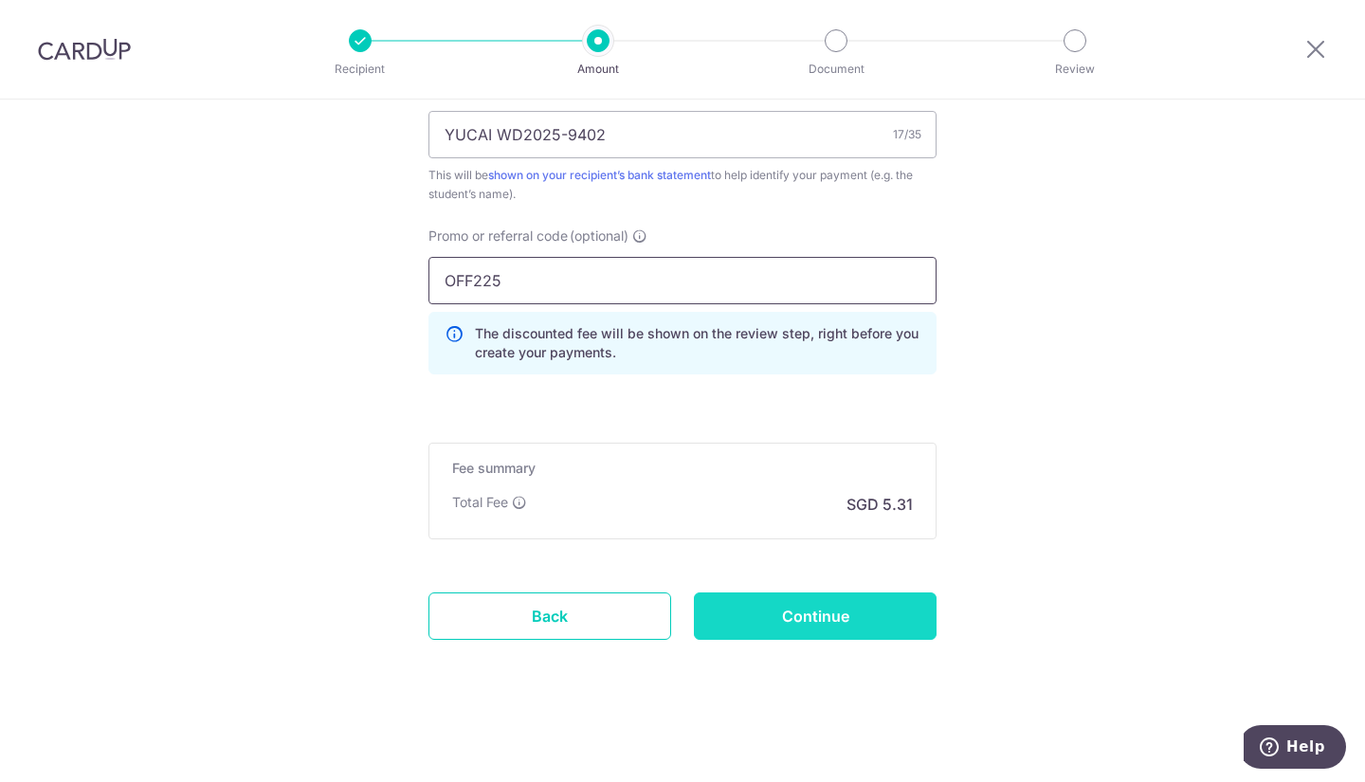
type input "OFF225"
click at [855, 621] on input "Continue" at bounding box center [815, 615] width 243 height 47
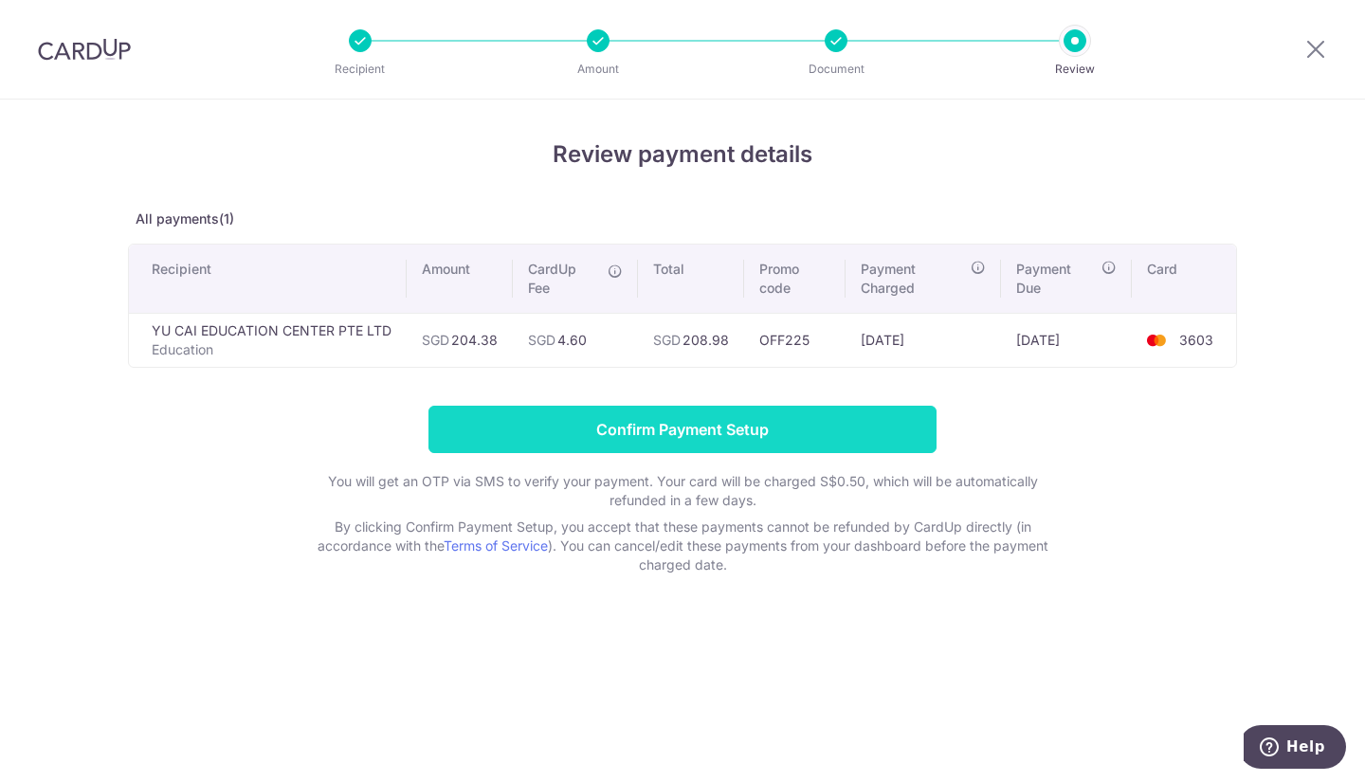
drag, startPoint x: 0, startPoint y: 0, endPoint x: 534, endPoint y: 440, distance: 691.6
click at [534, 440] on input "Confirm Payment Setup" at bounding box center [682, 429] width 508 height 47
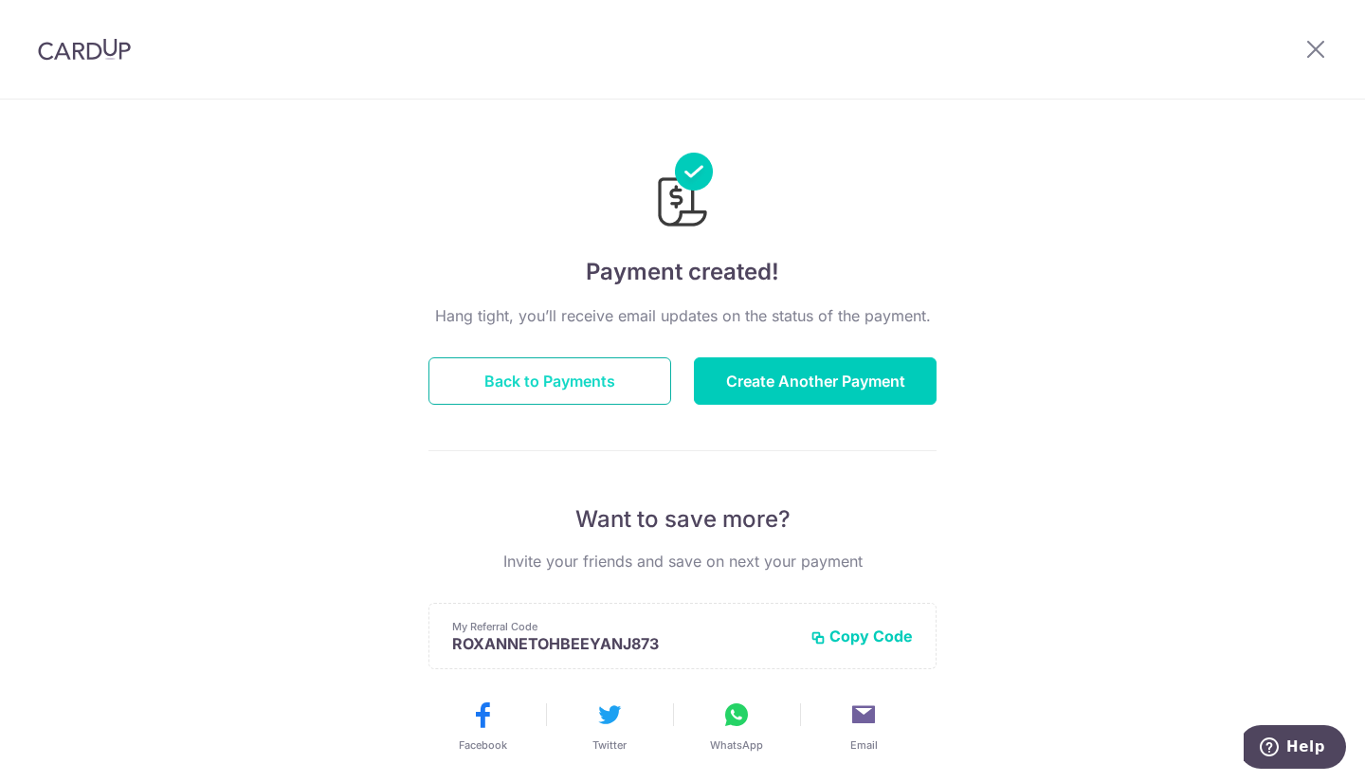
click at [610, 381] on button "Back to Payments" at bounding box center [549, 380] width 243 height 47
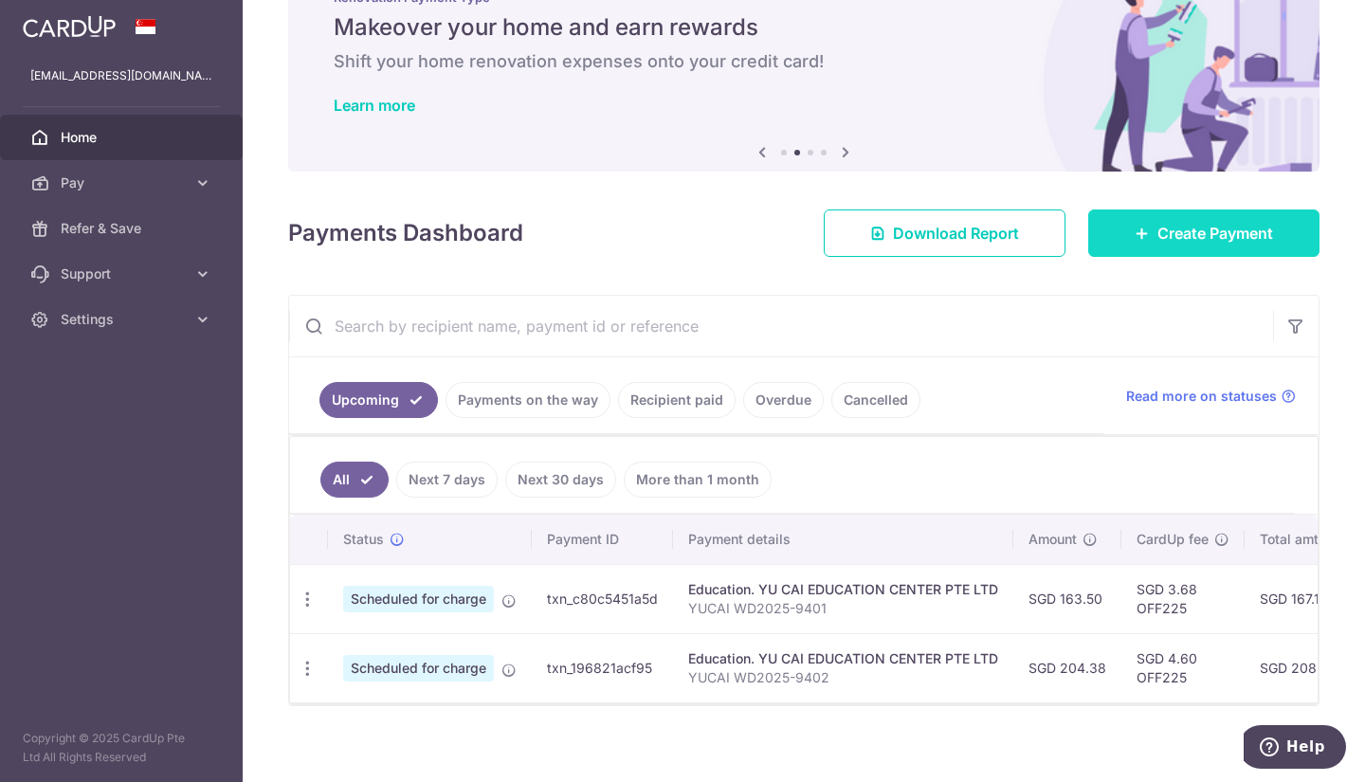
click at [1122, 237] on link "Create Payment" at bounding box center [1203, 233] width 231 height 47
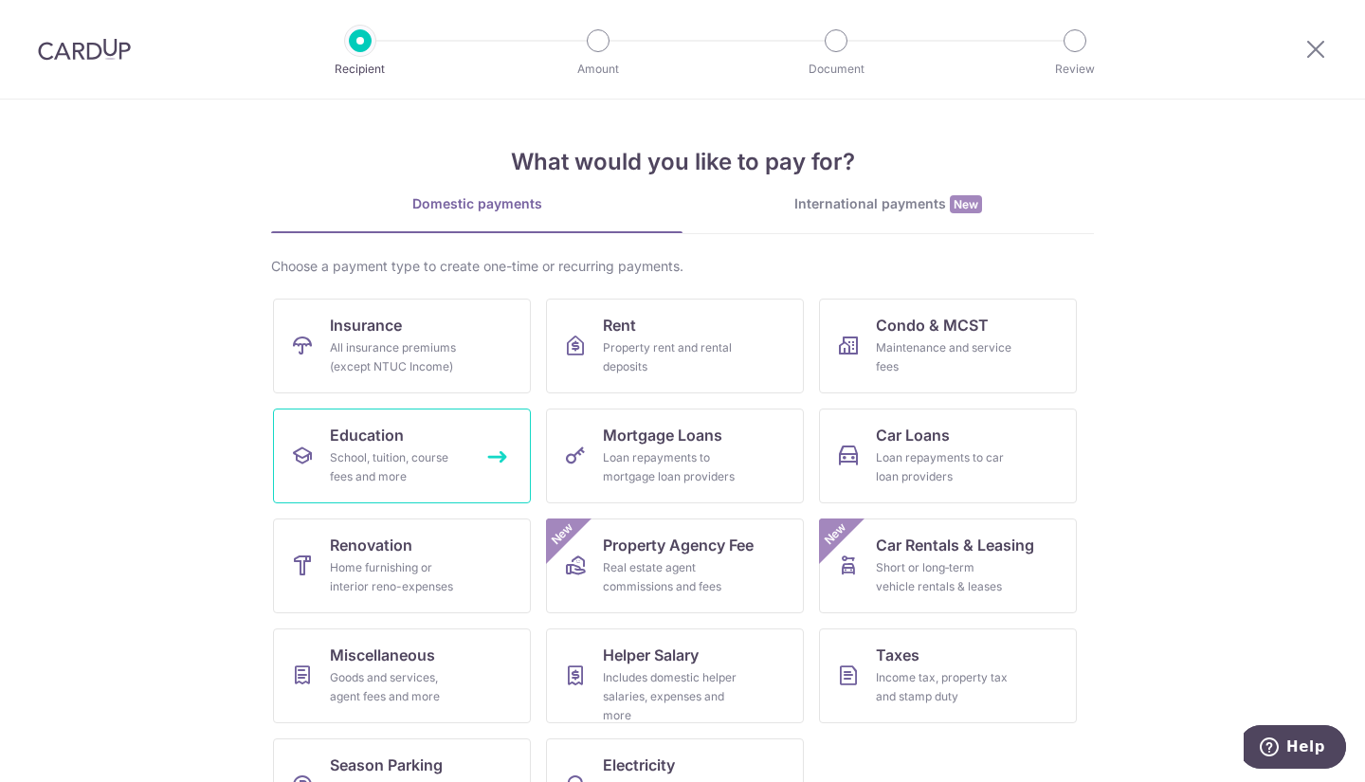
click at [374, 482] on div "School, tuition, course fees and more" at bounding box center [398, 467] width 137 height 38
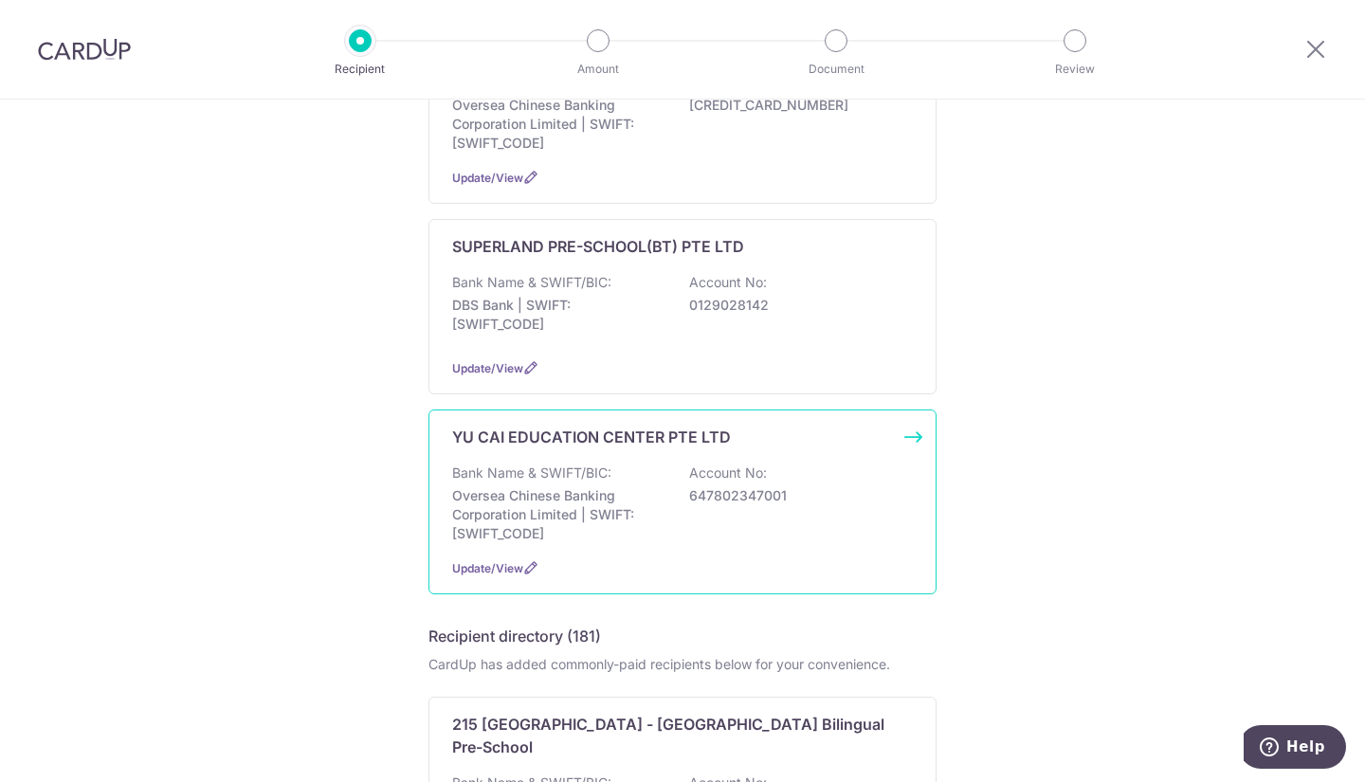
click at [623, 579] on div "YU CAI EDUCATION CENTER PTE LTD Bank Name & SWIFT/BIC: Oversea Chinese Banking …" at bounding box center [682, 502] width 508 height 185
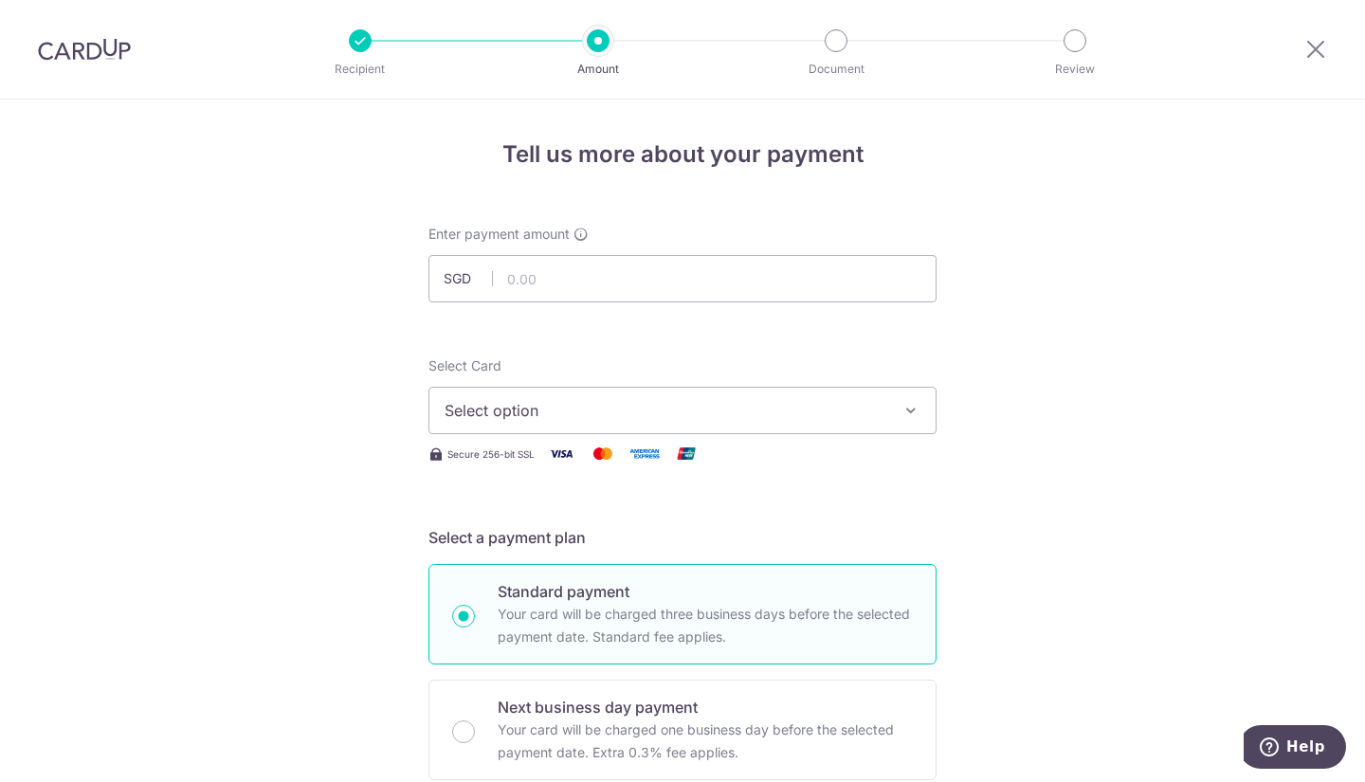
click at [642, 251] on div "Enter payment amount SGD" at bounding box center [682, 264] width 508 height 78
click at [642, 280] on input "text" at bounding box center [682, 278] width 508 height 47
type input "367.88"
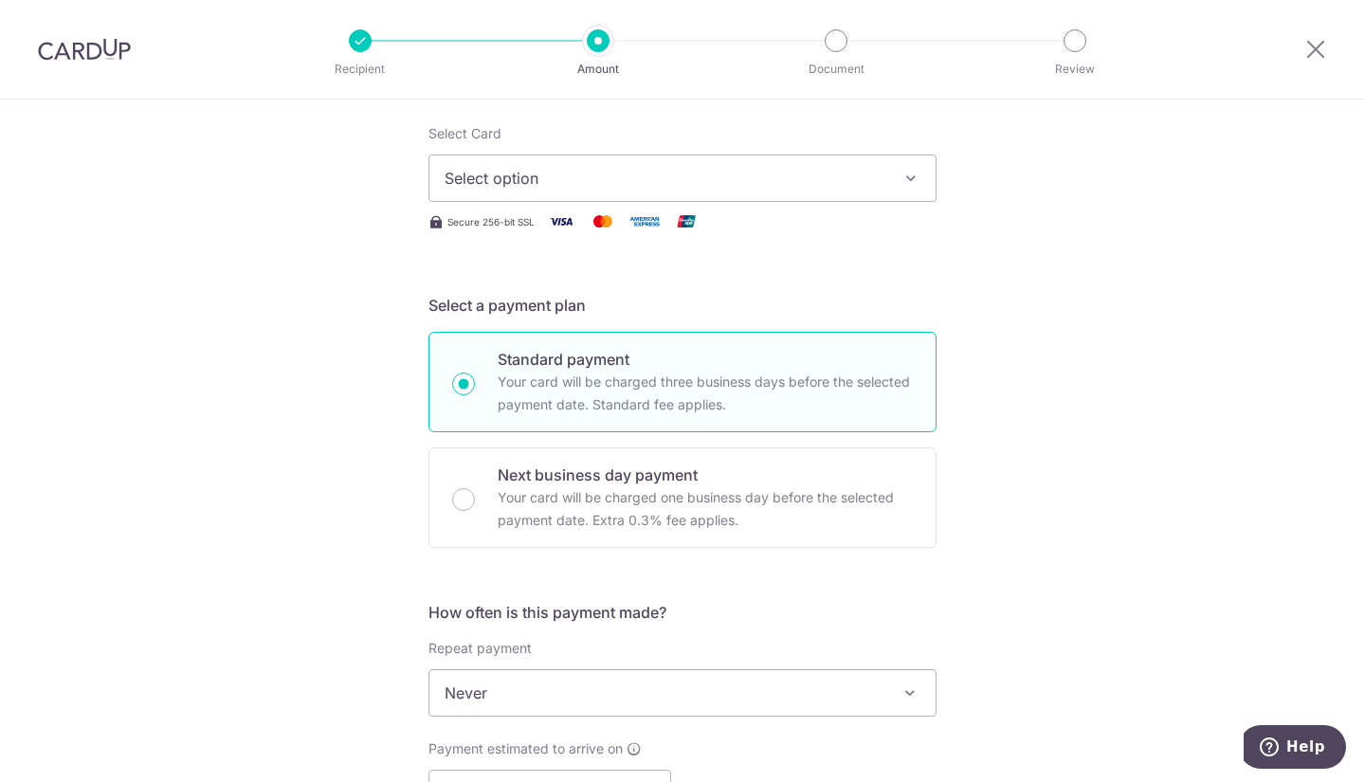
scroll to position [233, 0]
click at [766, 183] on span "Select option" at bounding box center [666, 177] width 442 height 23
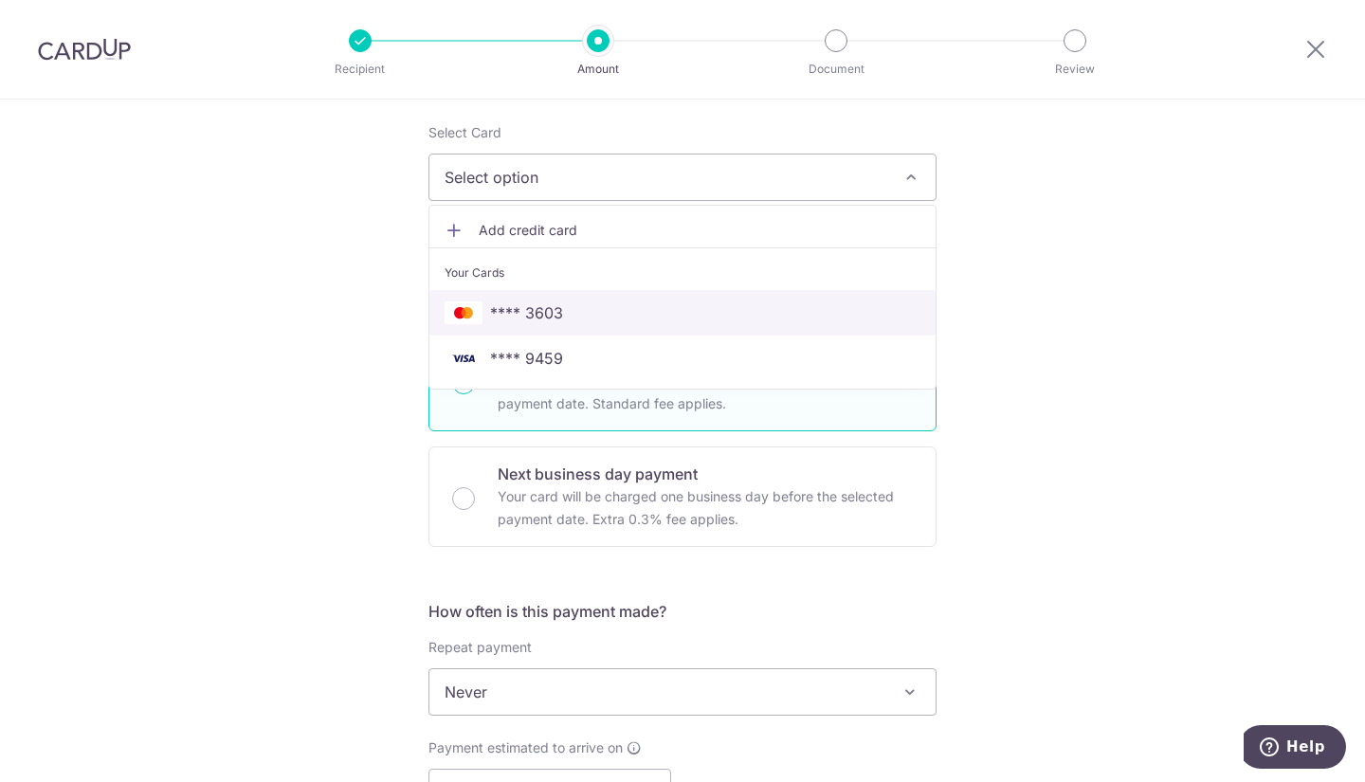
click at [724, 314] on span "**** 3603" at bounding box center [683, 312] width 476 height 23
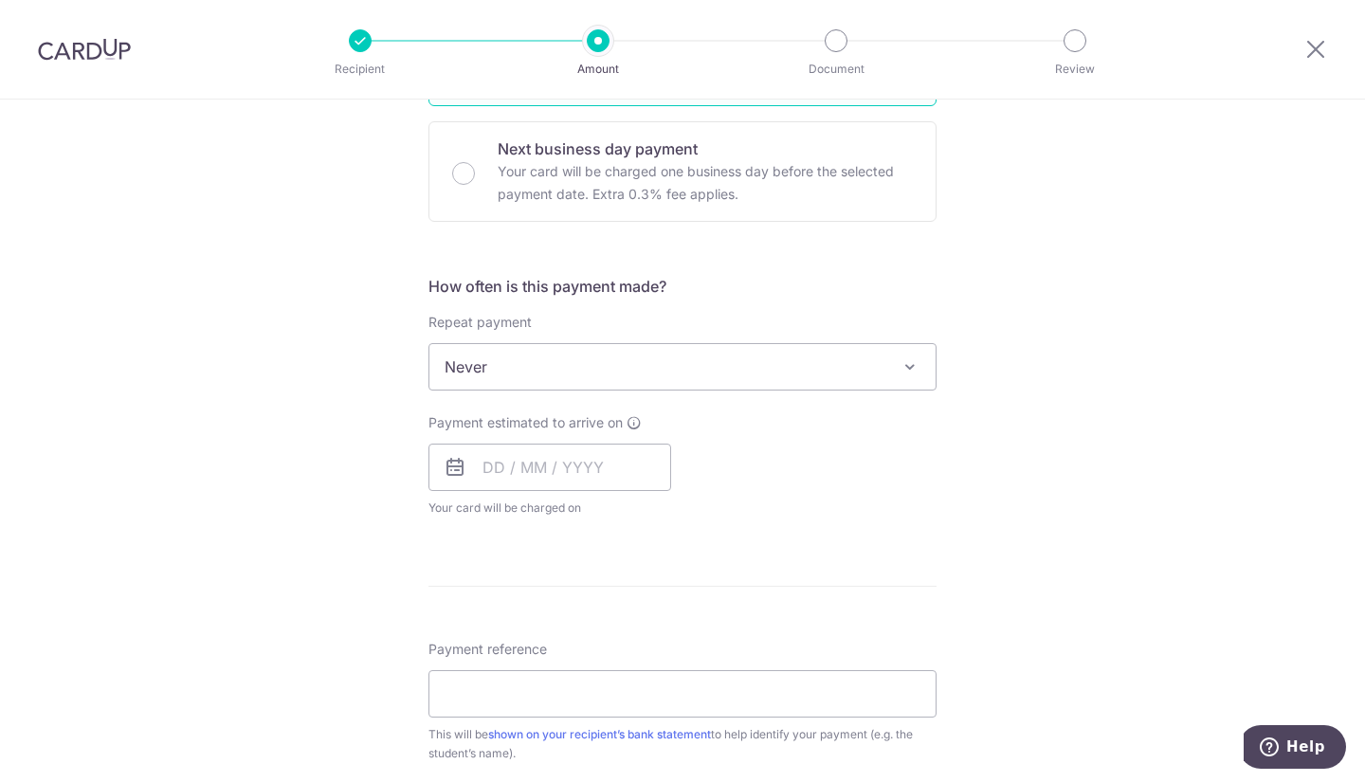
scroll to position [564, 0]
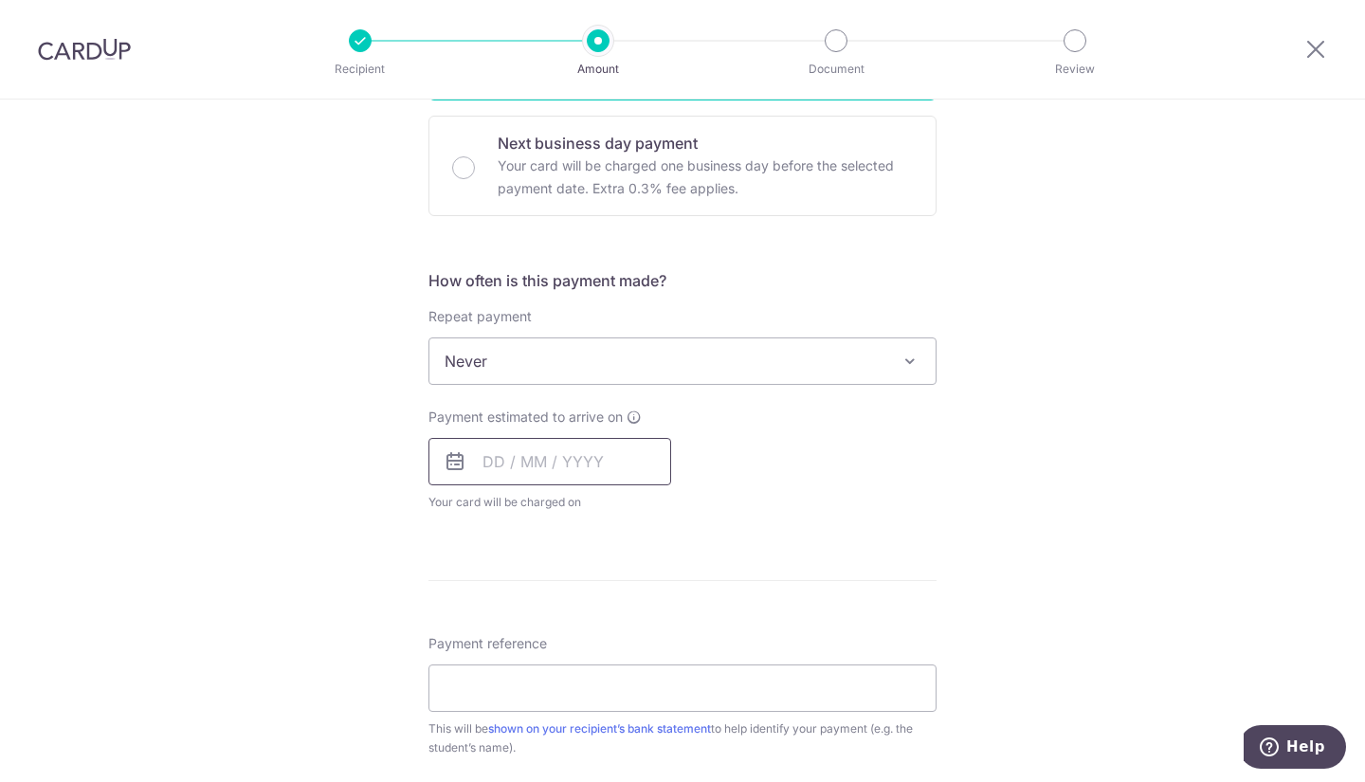
click at [582, 453] on input "text" at bounding box center [549, 461] width 243 height 47
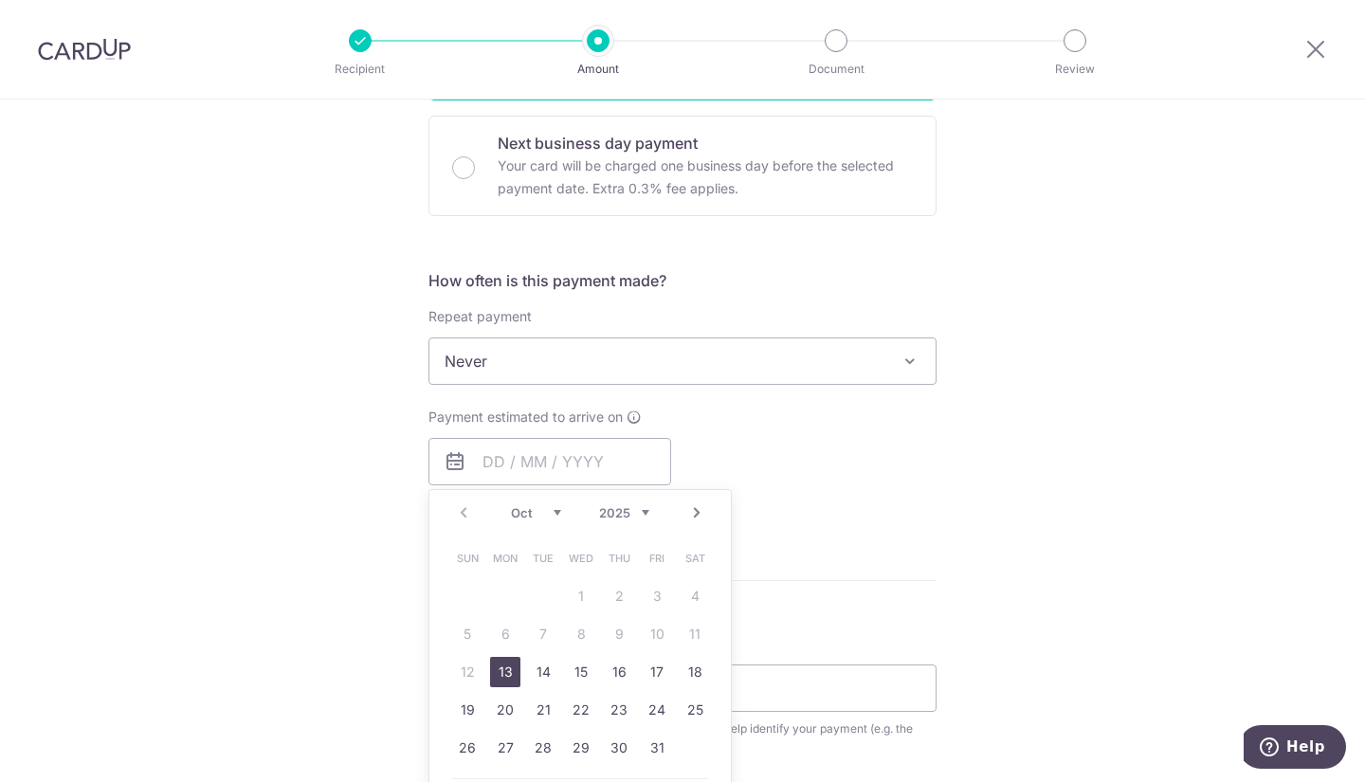
click at [500, 672] on link "13" at bounding box center [505, 672] width 30 height 30
type input "[DATE]"
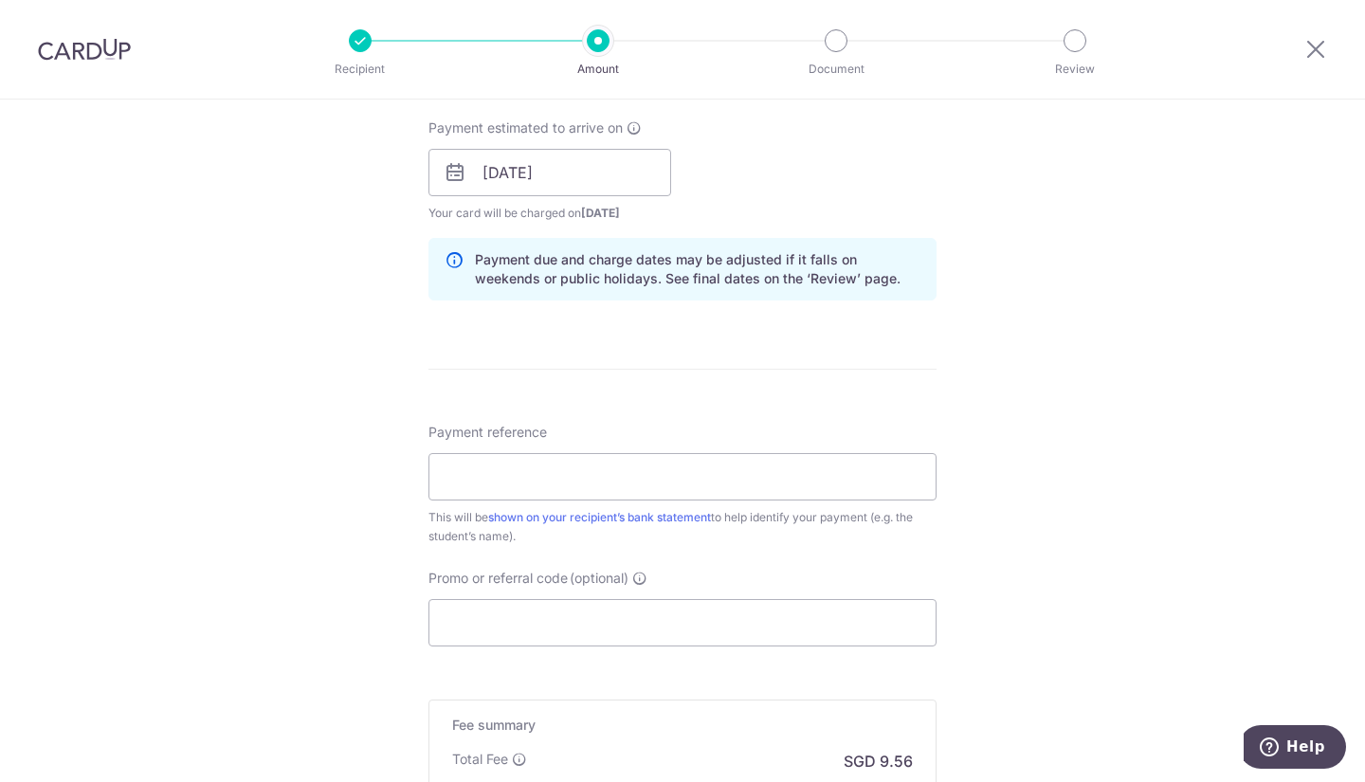
scroll to position [861, 0]
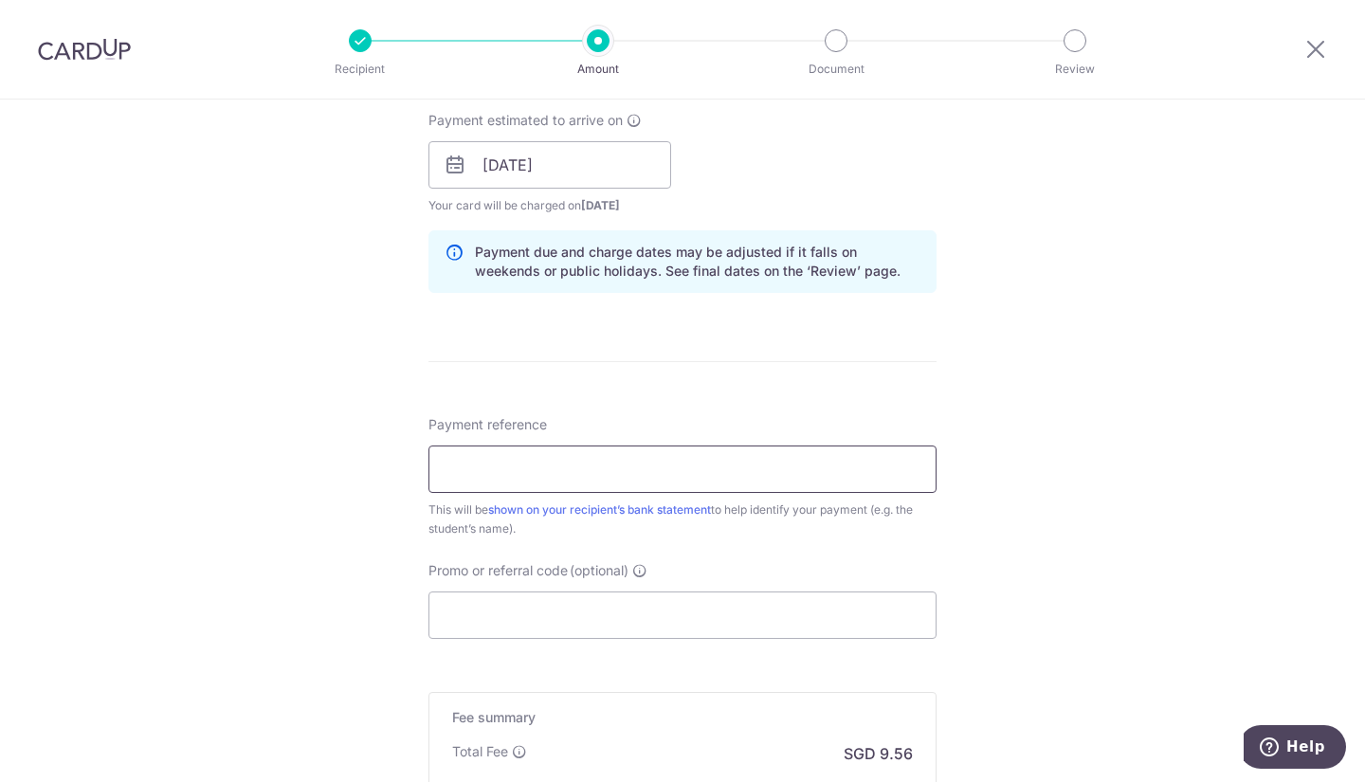
click at [622, 476] on input "Payment reference" at bounding box center [682, 469] width 508 height 47
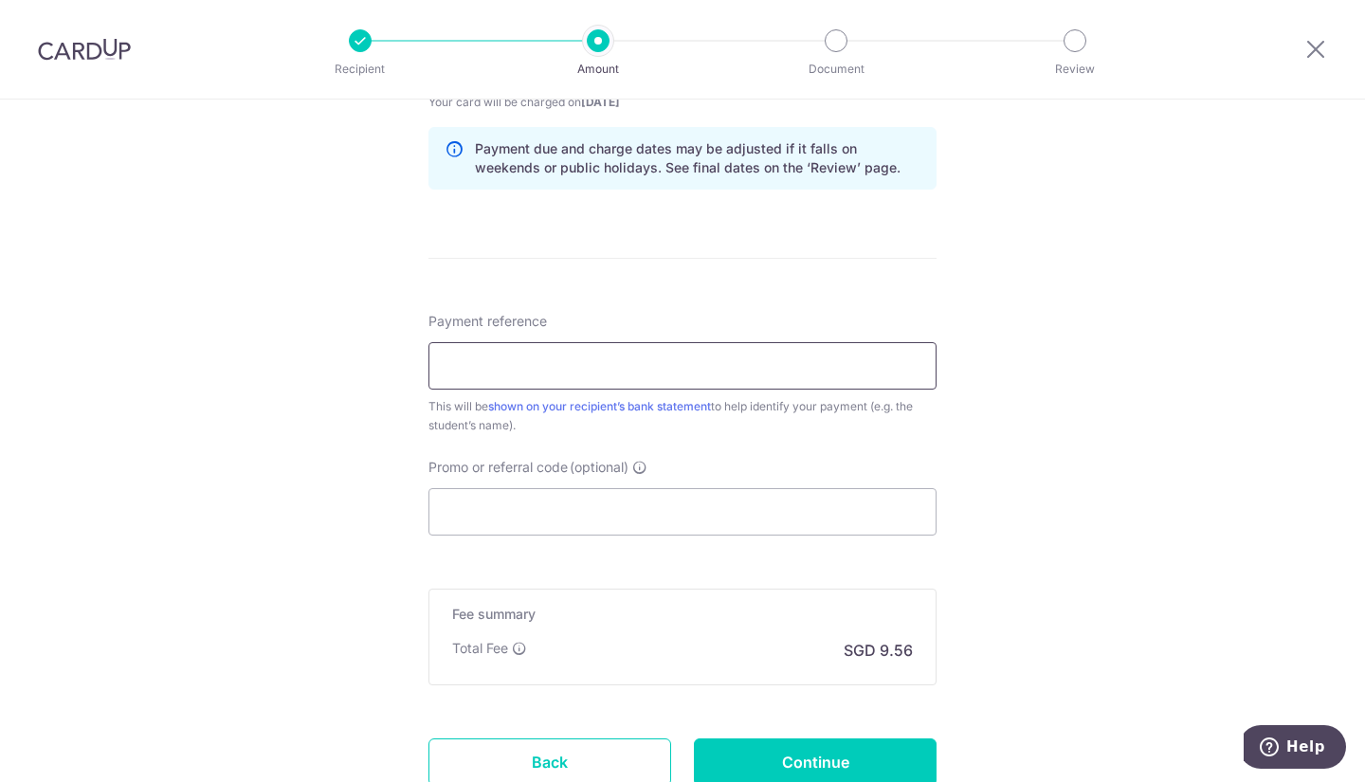
scroll to position [1054, 0]
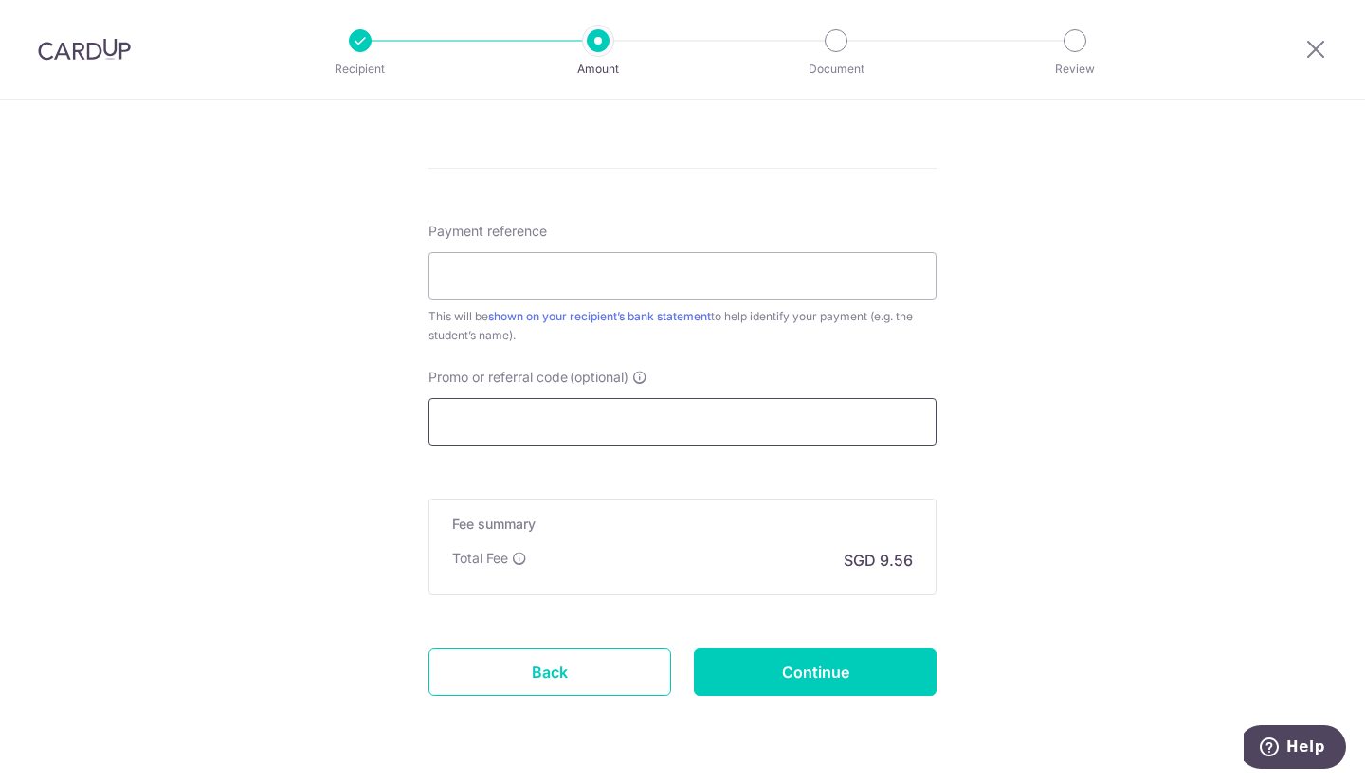
click at [750, 423] on input "Promo or referral code (optional)" at bounding box center [682, 421] width 508 height 47
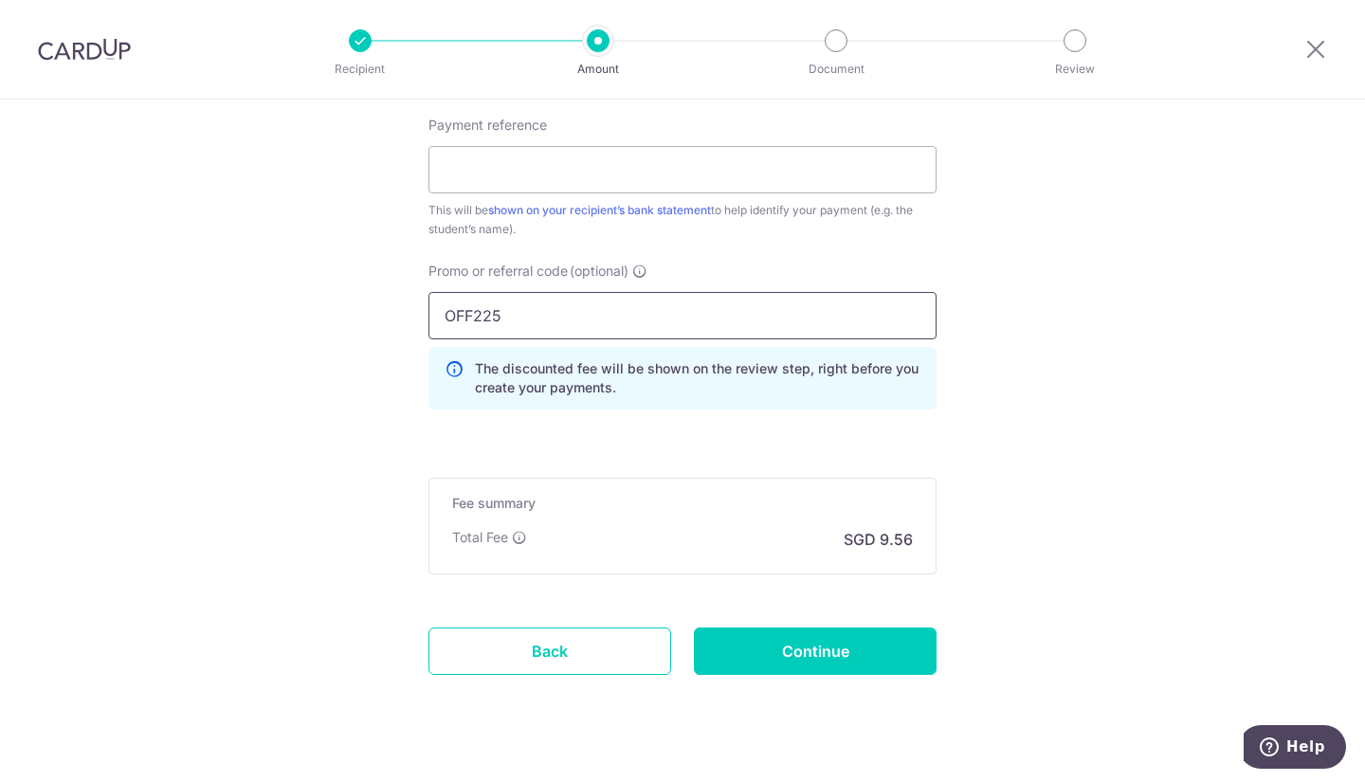
scroll to position [1195, 0]
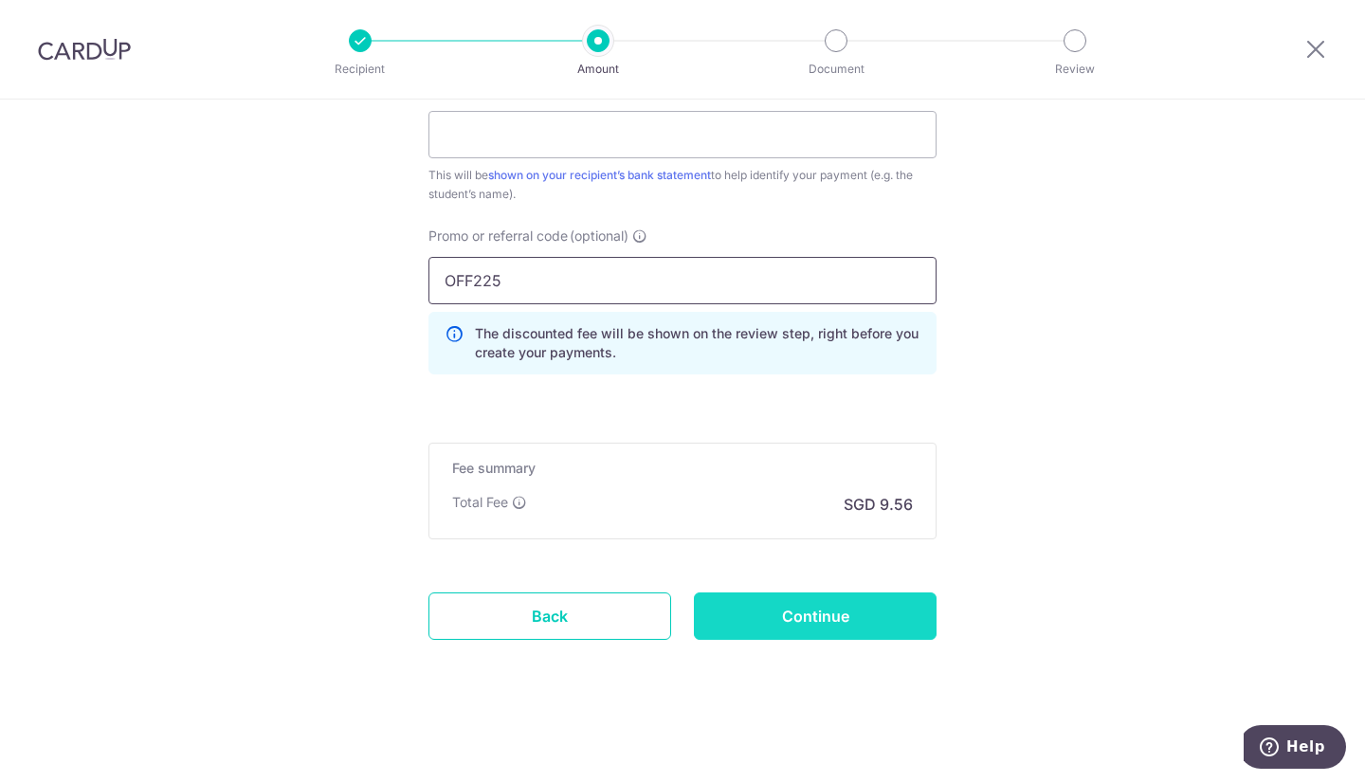
type input "OFF225"
click at [775, 619] on input "Continue" at bounding box center [815, 615] width 243 height 47
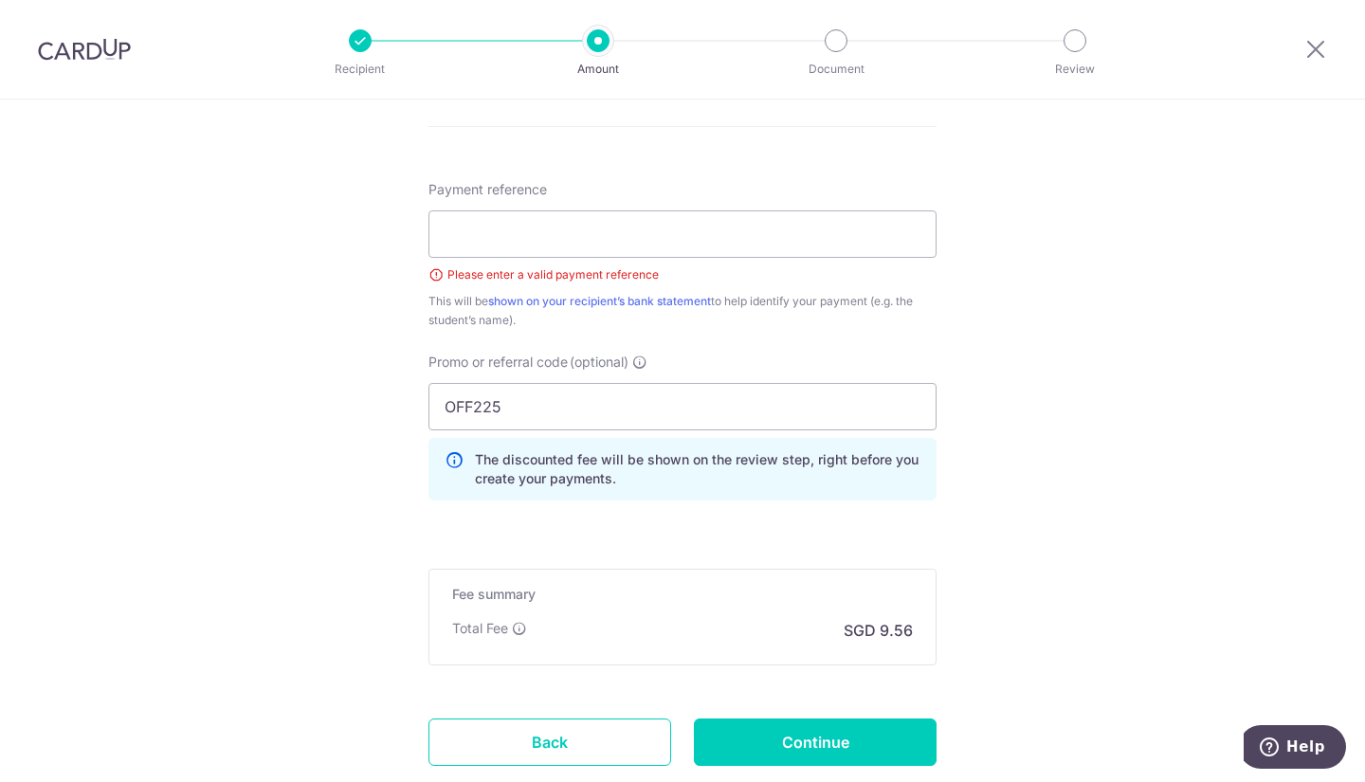
scroll to position [1097, 0]
click at [758, 242] on input "Payment reference" at bounding box center [682, 233] width 508 height 47
type input "F"
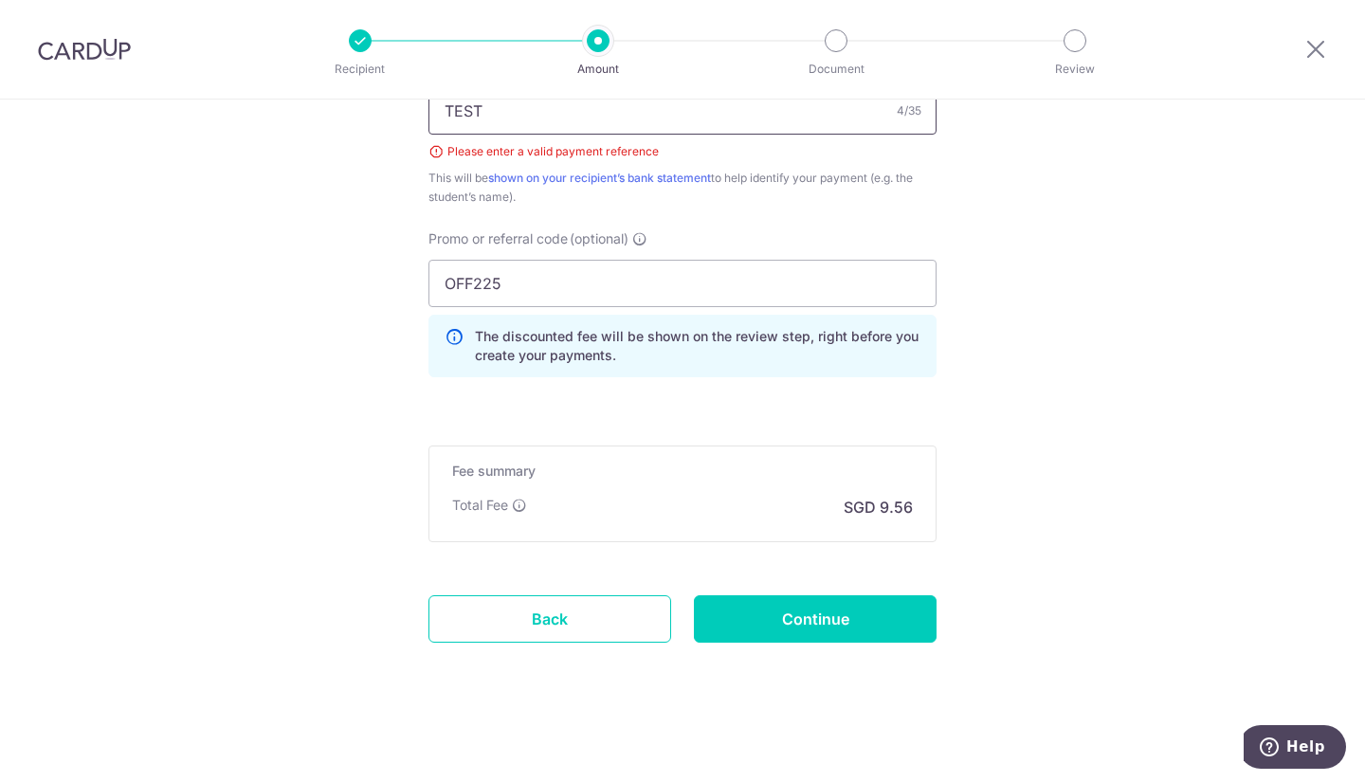
scroll to position [1220, 0]
type input "TEST"
click at [829, 619] on input "Continue" at bounding box center [815, 617] width 243 height 47
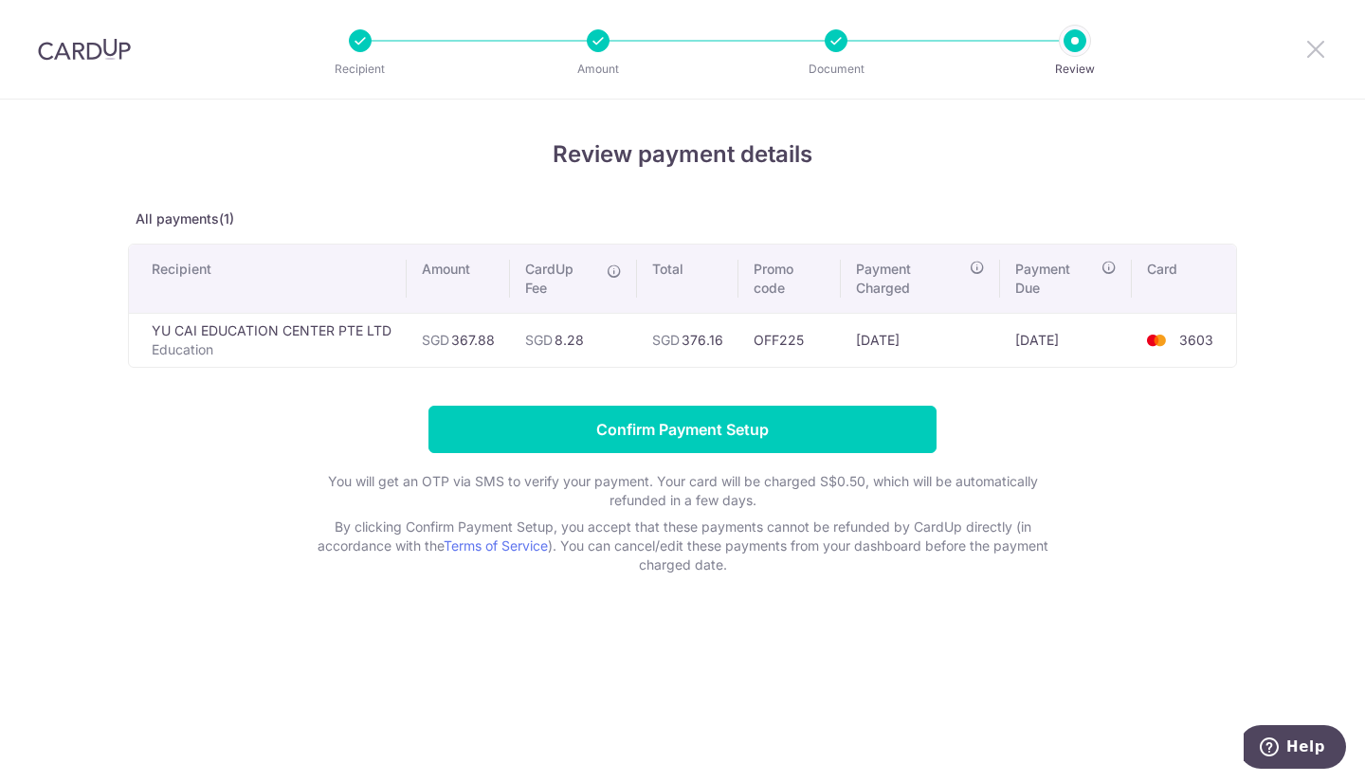
drag, startPoint x: 1319, startPoint y: 50, endPoint x: 778, endPoint y: 132, distance: 546.5
click at [1319, 50] on icon at bounding box center [1315, 49] width 23 height 24
